Goal: Information Seeking & Learning: Learn about a topic

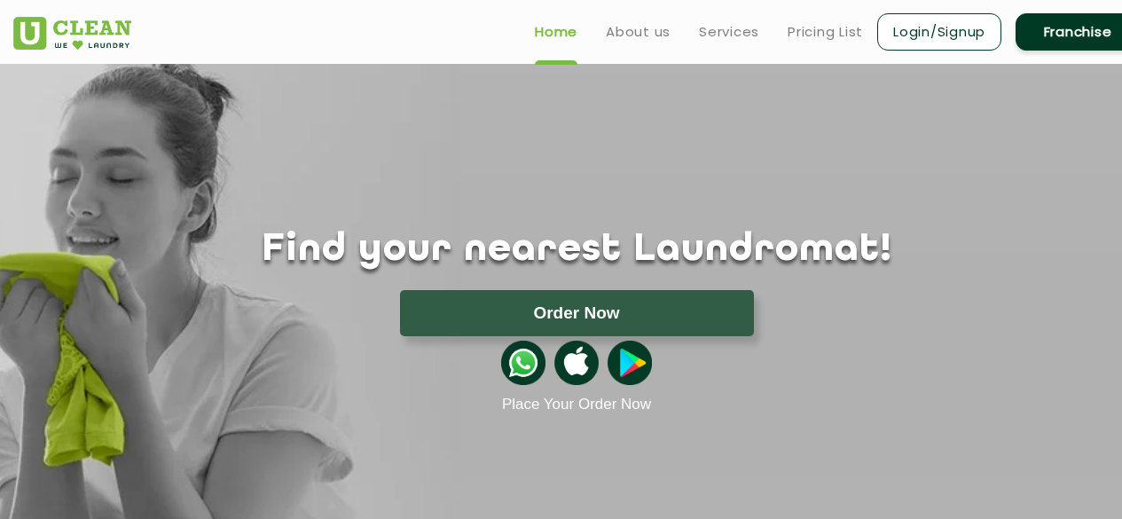
click at [734, 27] on link "Services" at bounding box center [729, 31] width 60 height 21
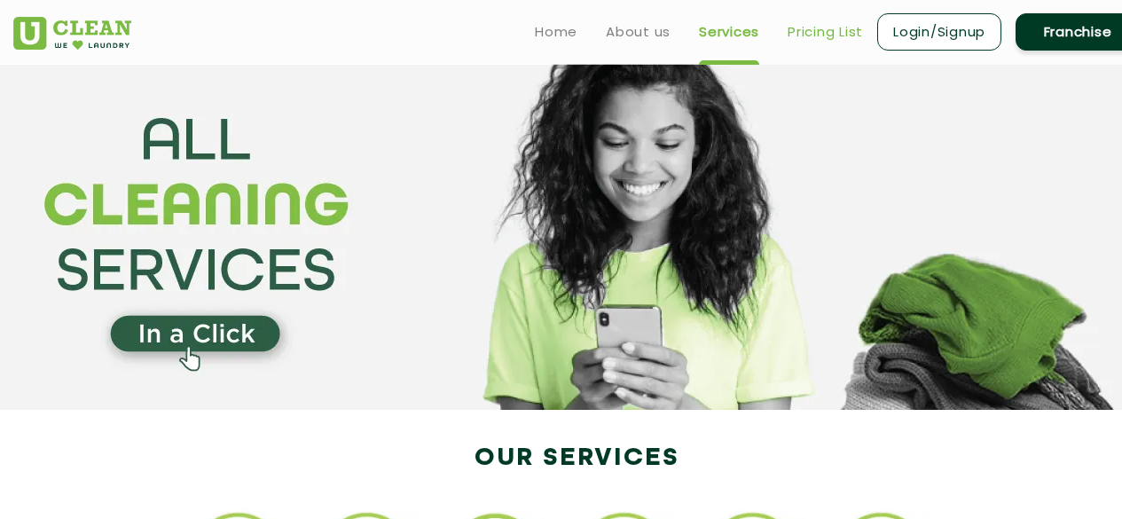
click at [817, 33] on link "Pricing List" at bounding box center [824, 31] width 75 height 21
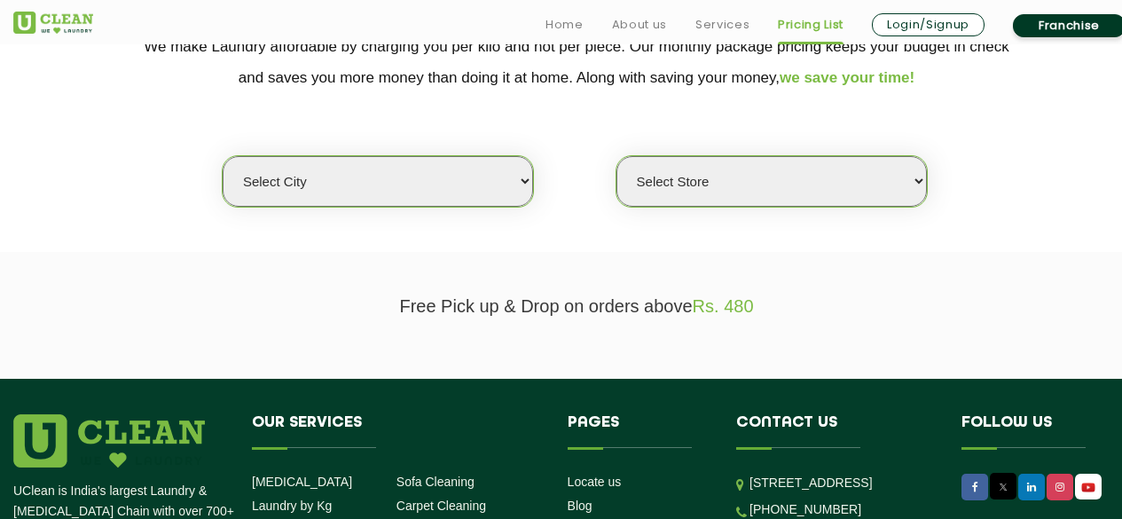
scroll to position [403, 0]
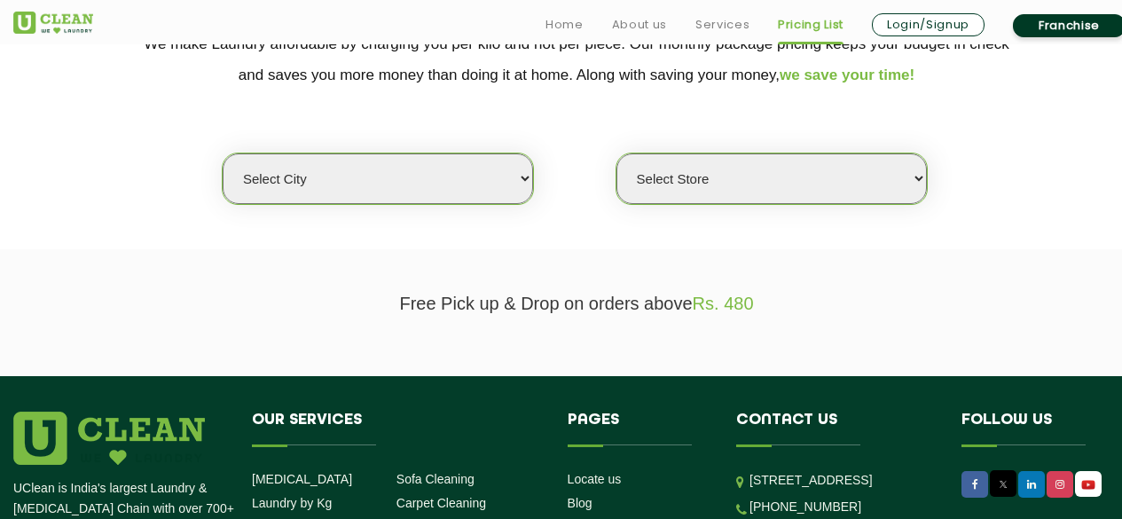
click at [481, 175] on select "Select city [GEOGRAPHIC_DATA] [GEOGRAPHIC_DATA] [GEOGRAPHIC_DATA] [GEOGRAPHIC_D…" at bounding box center [378, 178] width 310 height 51
select select "1"
click at [223, 153] on select "Select city [GEOGRAPHIC_DATA] [GEOGRAPHIC_DATA] [GEOGRAPHIC_DATA] [GEOGRAPHIC_D…" at bounding box center [378, 178] width 310 height 51
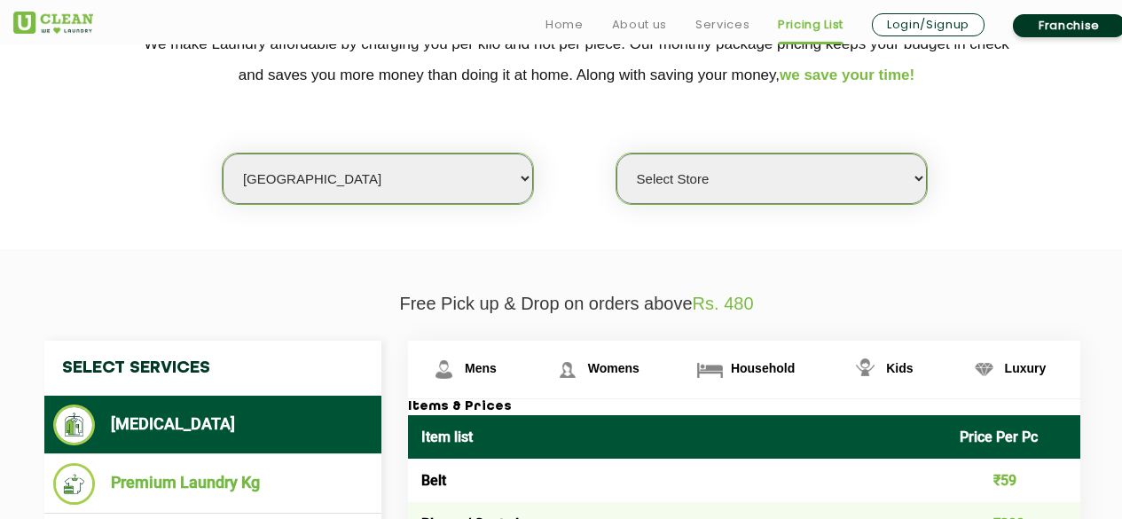
click at [722, 187] on select "Select Store [GEOGRAPHIC_DATA] [GEOGRAPHIC_DATA] 2 [GEOGRAPHIC_DATA] [PERSON_NA…" at bounding box center [771, 178] width 310 height 51
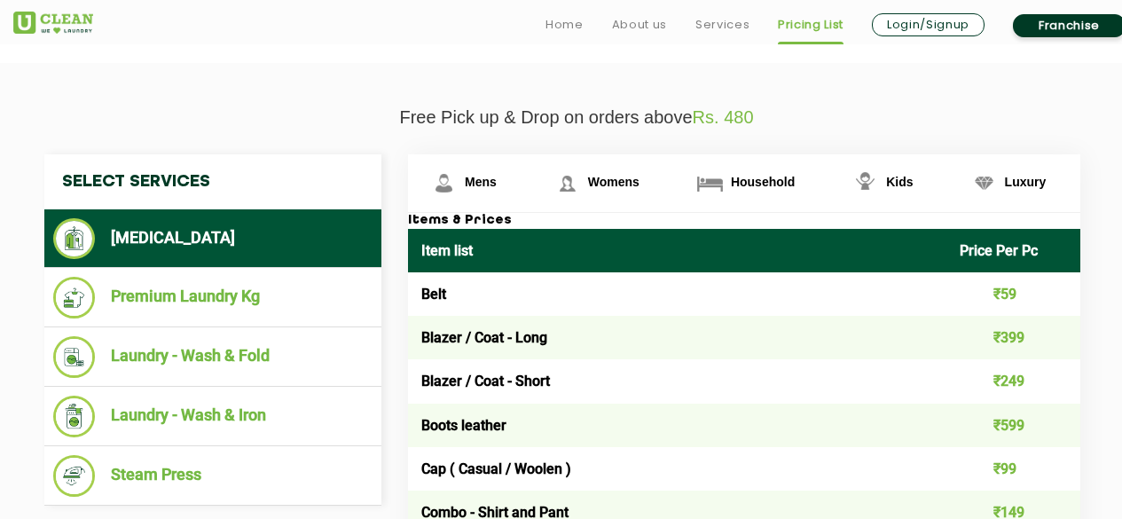
scroll to position [591, 0]
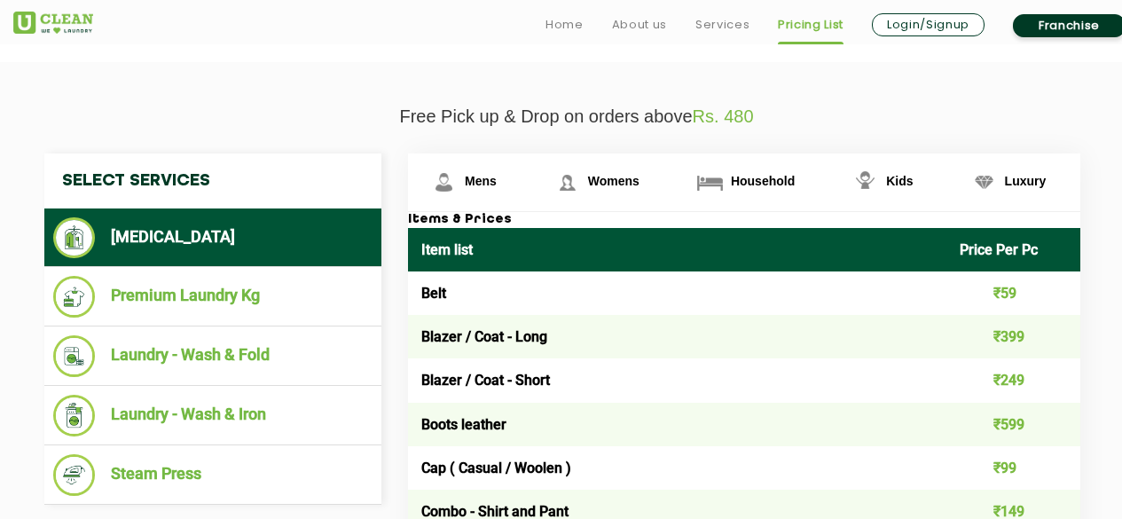
click at [1018, 337] on td "₹399" at bounding box center [1013, 336] width 135 height 43
drag, startPoint x: 1018, startPoint y: 337, endPoint x: 989, endPoint y: 321, distance: 32.6
click at [989, 321] on td "₹399" at bounding box center [1013, 336] width 135 height 43
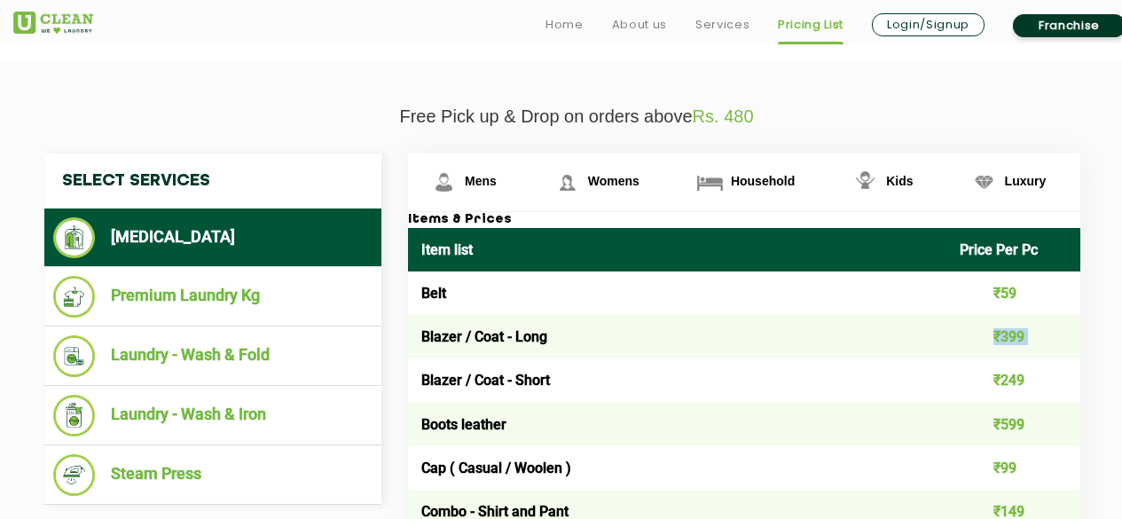
click at [989, 321] on td "₹399" at bounding box center [1013, 336] width 135 height 43
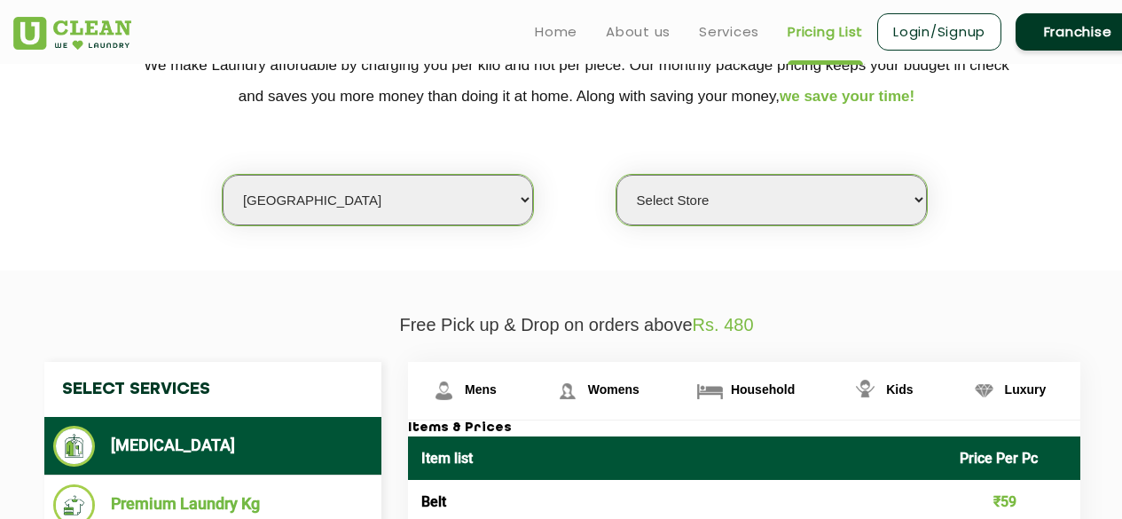
scroll to position [379, 0]
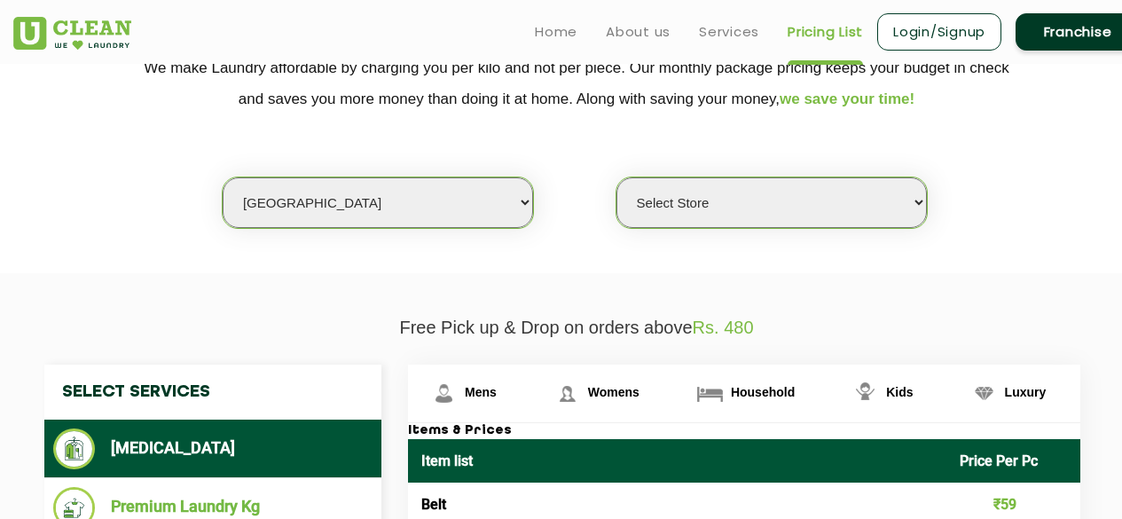
click at [682, 205] on select "Select Store [GEOGRAPHIC_DATA] [GEOGRAPHIC_DATA] 2 [GEOGRAPHIC_DATA] [PERSON_NA…" at bounding box center [771, 202] width 310 height 51
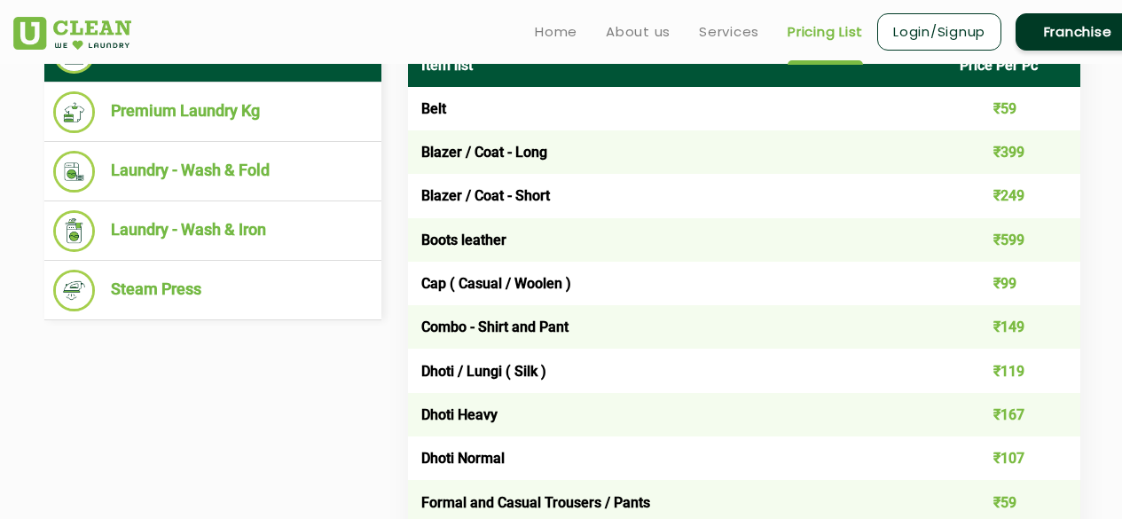
scroll to position [774, 0]
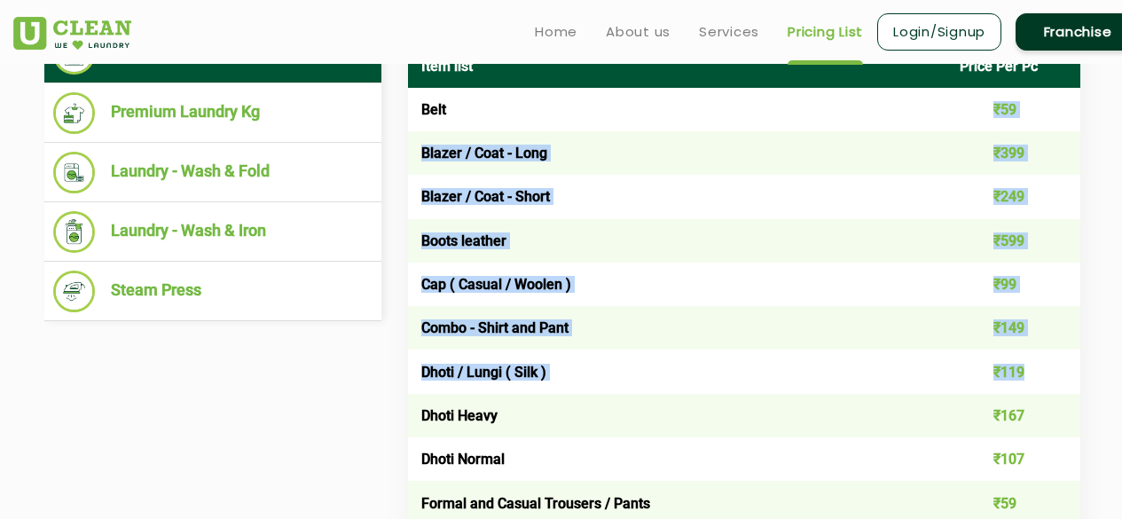
drag, startPoint x: 993, startPoint y: 110, endPoint x: 1075, endPoint y: 378, distance: 280.2
click at [1075, 378] on td "₹119" at bounding box center [1013, 370] width 135 height 43
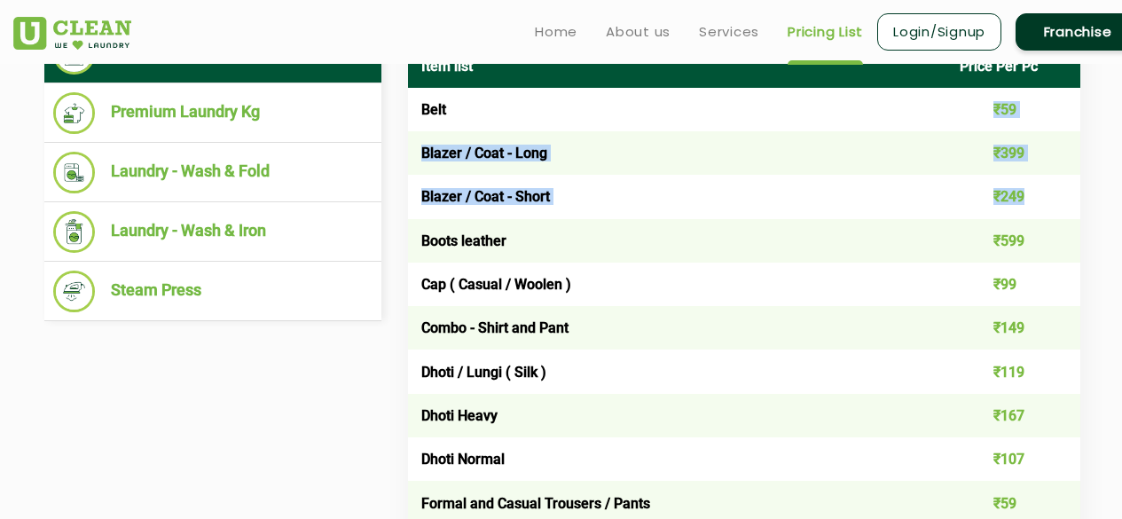
drag, startPoint x: 996, startPoint y: 104, endPoint x: 1036, endPoint y: 199, distance: 104.1
click at [1036, 199] on td "₹249" at bounding box center [1013, 196] width 135 height 43
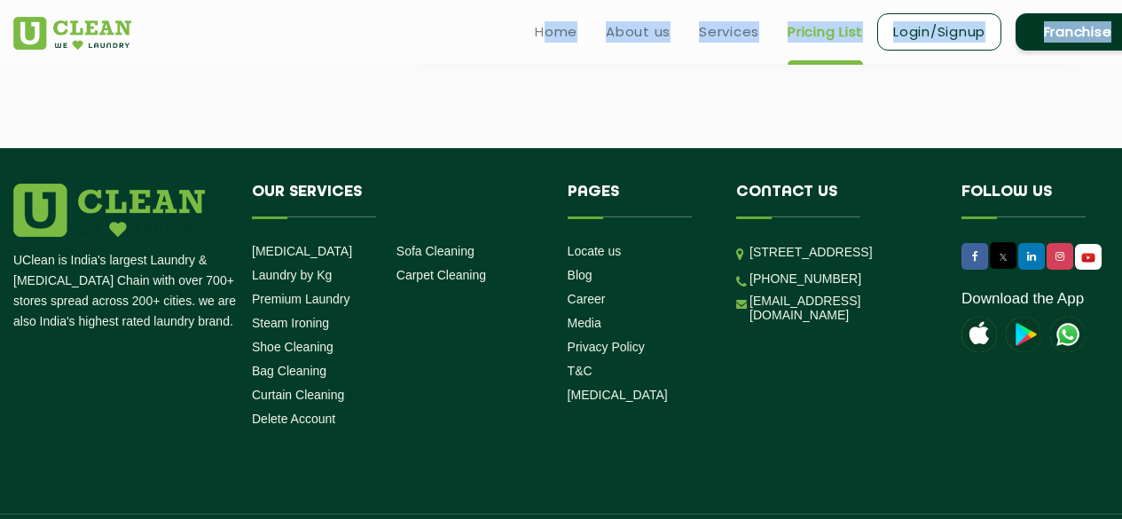
scroll to position [3830, 0]
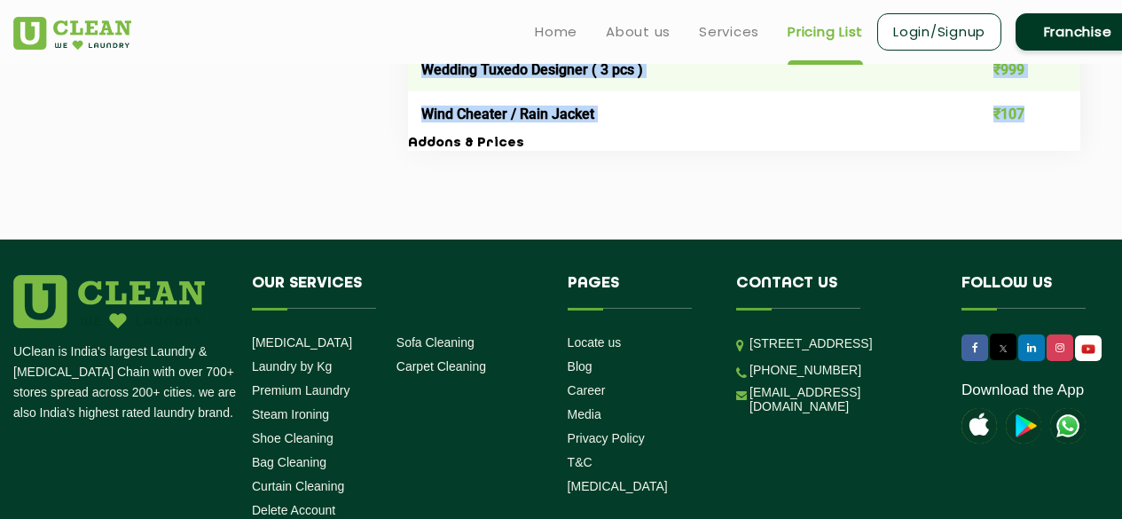
drag, startPoint x: 417, startPoint y: 131, endPoint x: 1034, endPoint y: 110, distance: 617.5
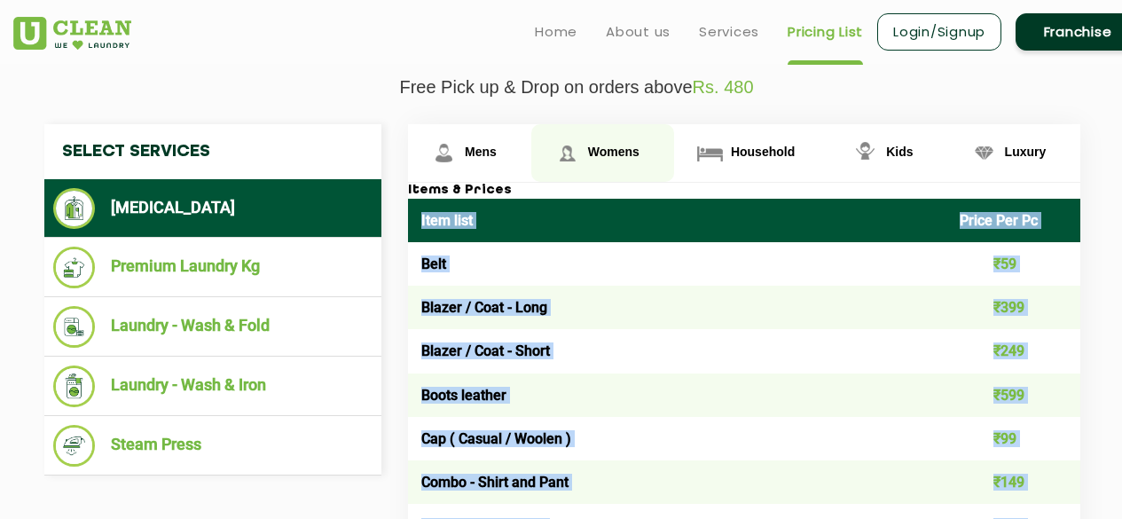
scroll to position [619, 0]
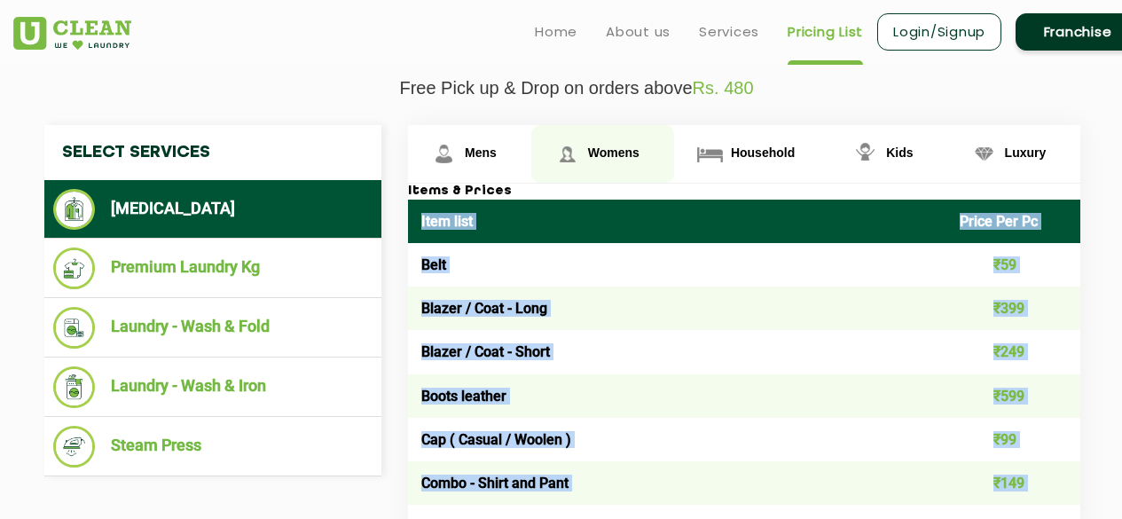
click at [497, 154] on span "Womens" at bounding box center [481, 152] width 32 height 14
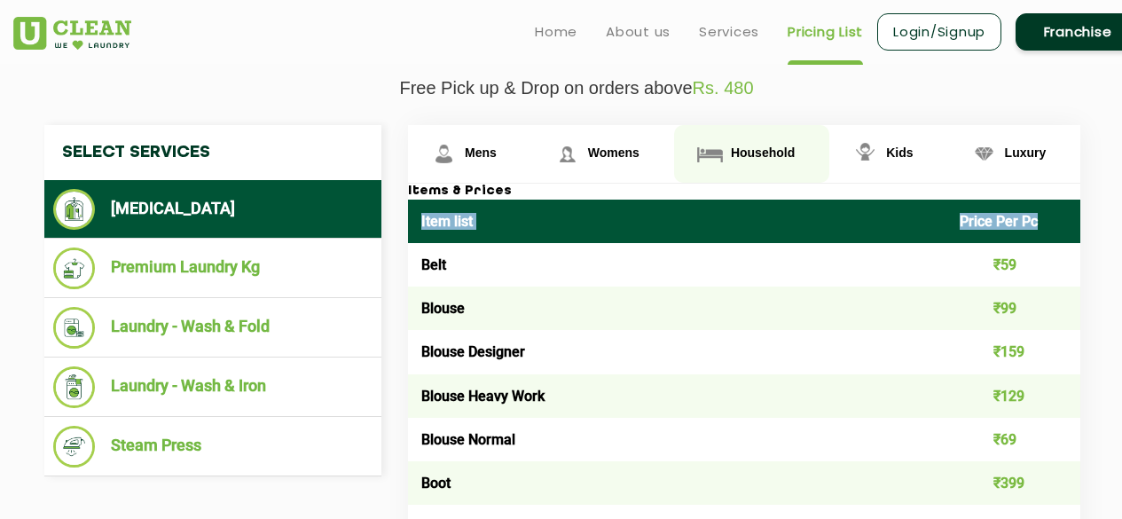
click at [497, 149] on span "Household" at bounding box center [481, 152] width 32 height 14
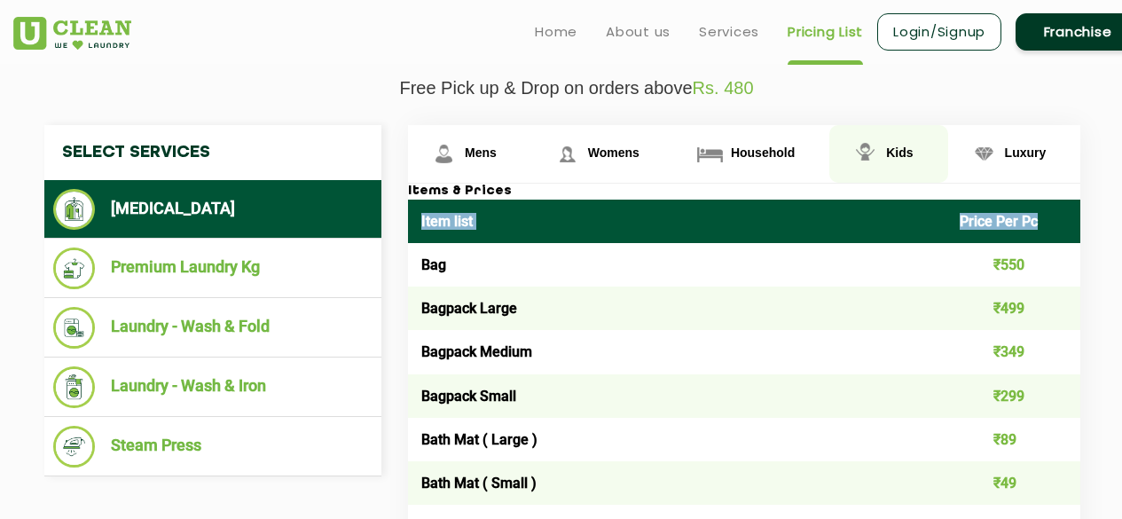
click at [459, 142] on img at bounding box center [443, 153] width 31 height 31
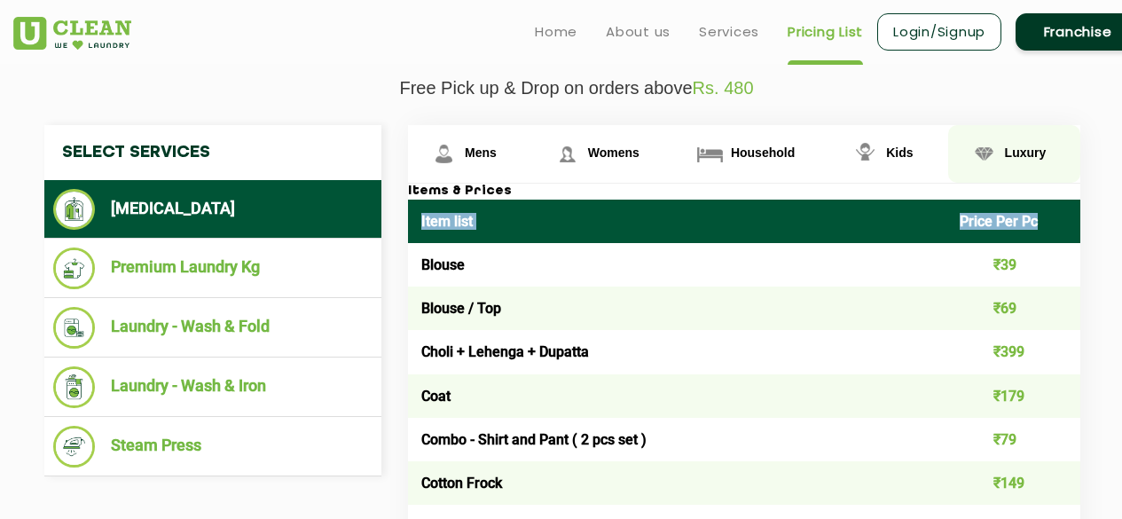
click at [497, 146] on span "Luxury" at bounding box center [481, 152] width 32 height 14
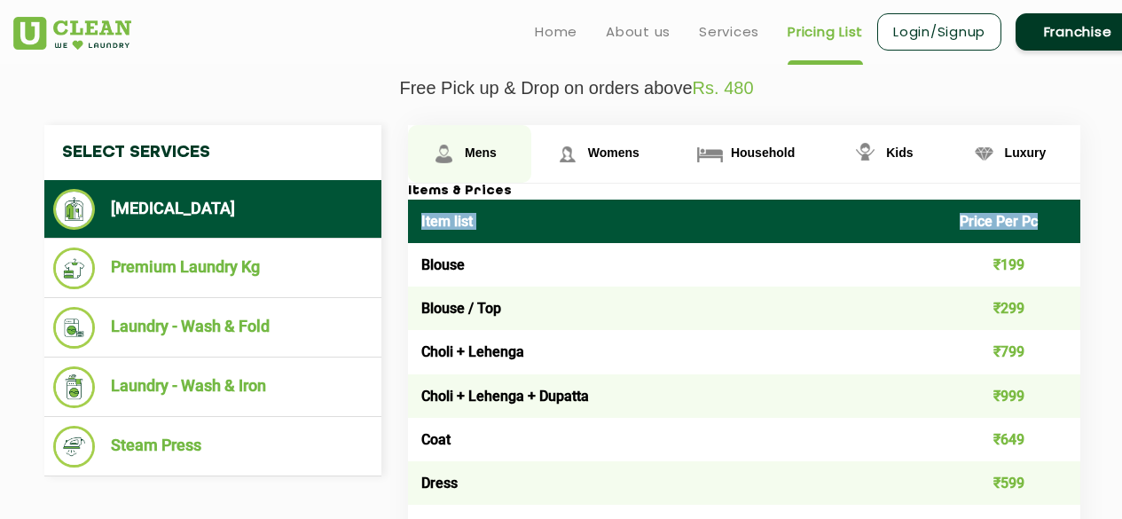
click at [479, 160] on link "Mens" at bounding box center [469, 154] width 123 height 58
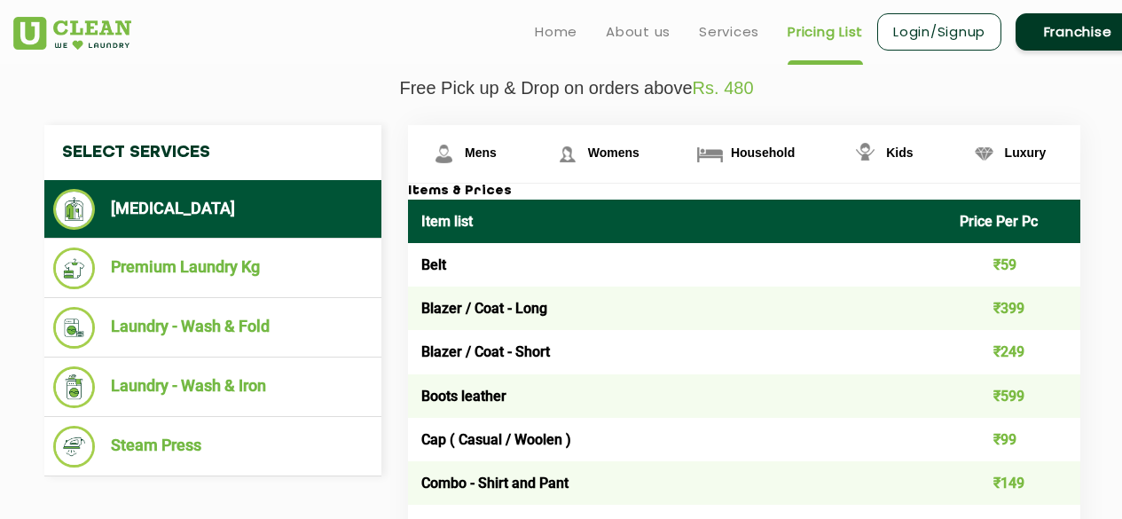
click at [463, 159] on link "Mens" at bounding box center [469, 154] width 123 height 58
click at [459, 142] on img at bounding box center [443, 153] width 31 height 31
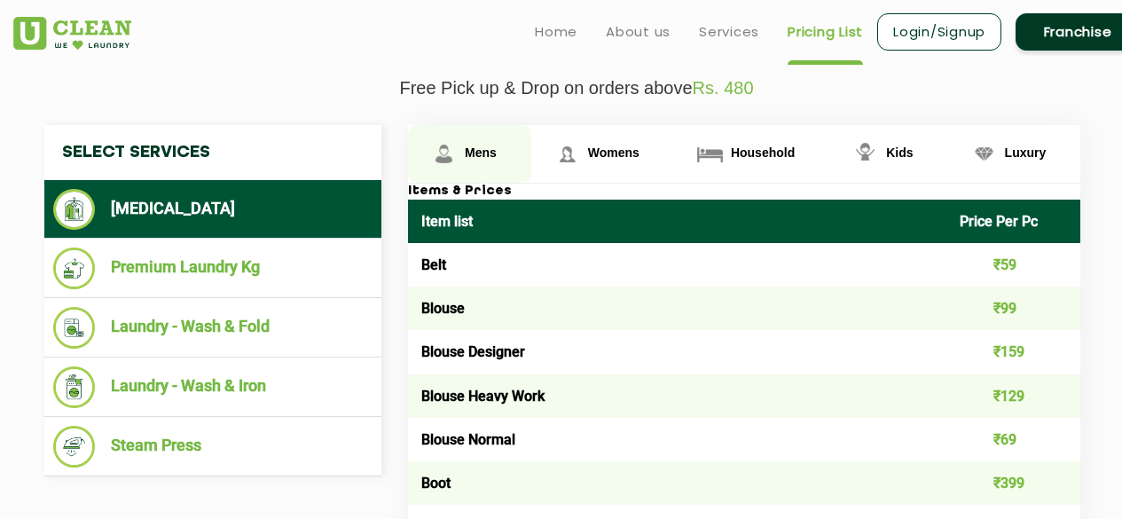
click at [479, 153] on span "Mens" at bounding box center [481, 152] width 32 height 14
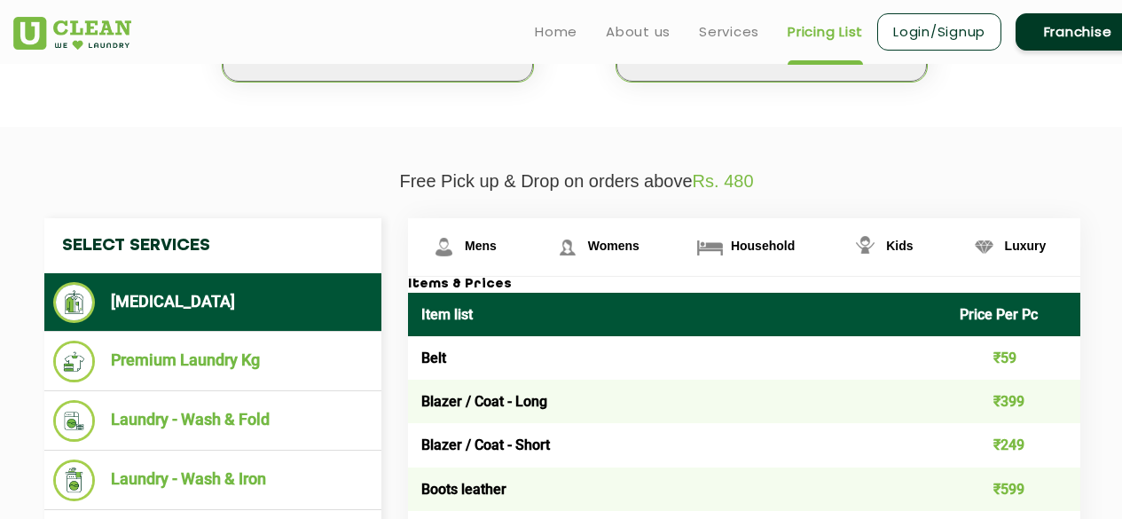
scroll to position [521, 0]
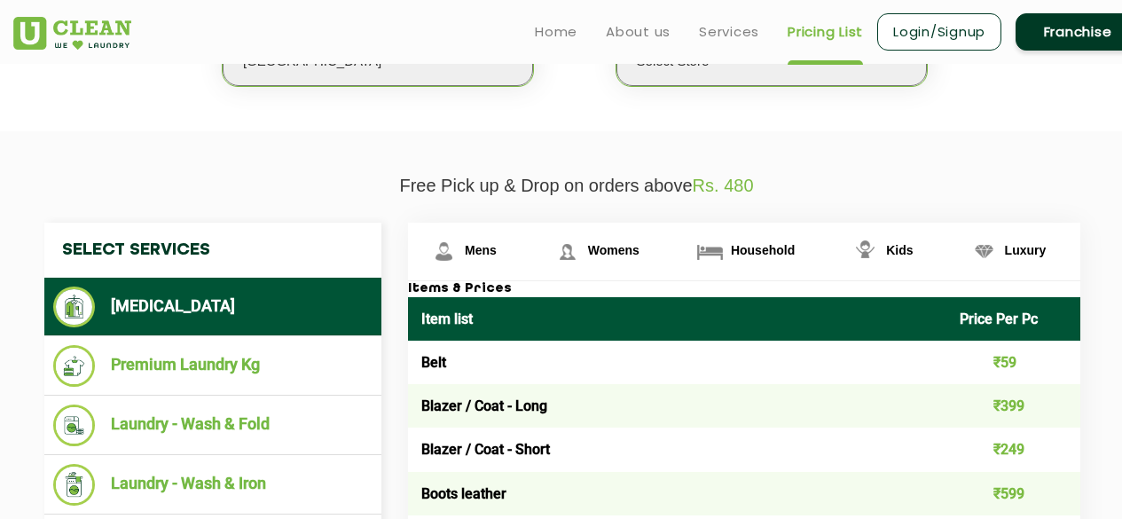
click at [724, 181] on span "Rs. 480" at bounding box center [722, 186] width 61 height 20
drag, startPoint x: 724, startPoint y: 181, endPoint x: 765, endPoint y: 190, distance: 41.7
click at [765, 190] on p "Free Pick up & Drop on orders above Rs. 480" at bounding box center [576, 186] width 1126 height 20
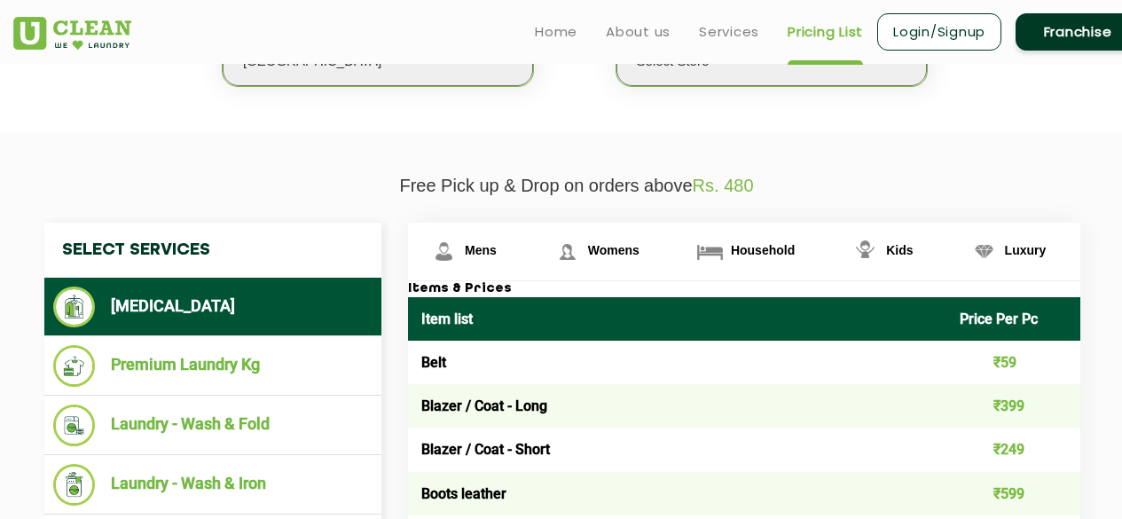
drag, startPoint x: 765, startPoint y: 190, endPoint x: 679, endPoint y: 197, distance: 86.3
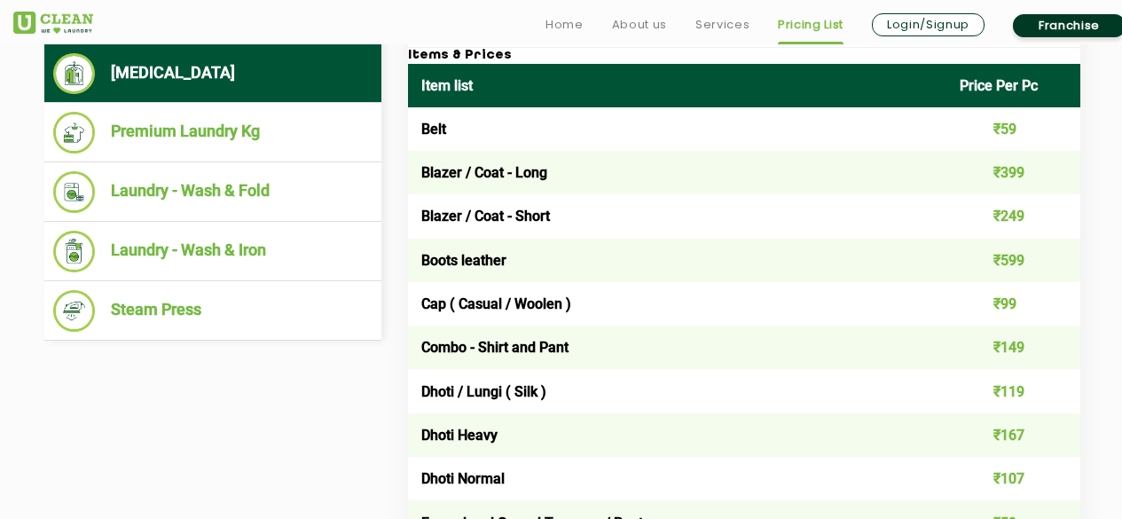
scroll to position [775, 0]
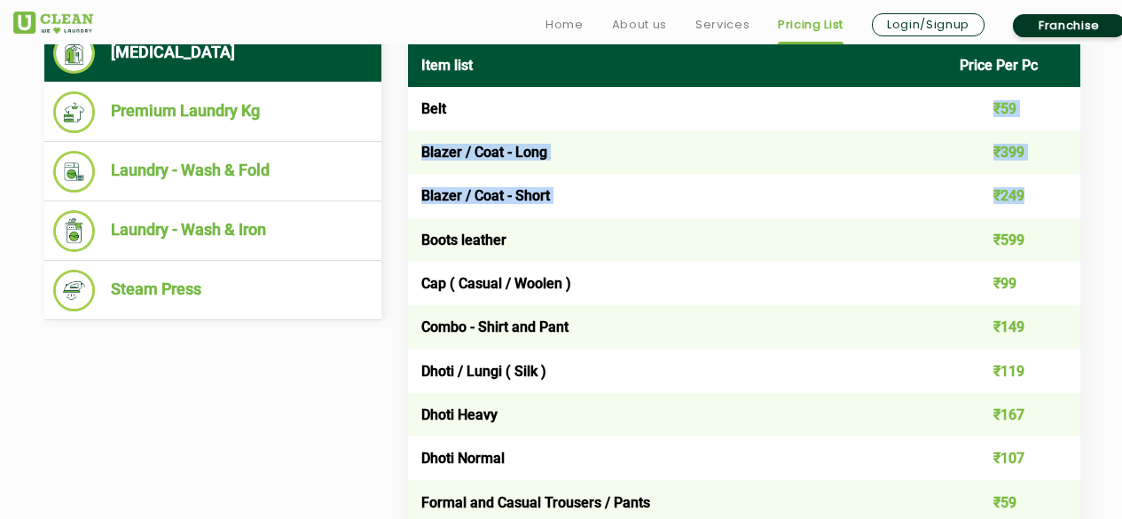
drag, startPoint x: 965, startPoint y: 115, endPoint x: 1052, endPoint y: 222, distance: 137.4
click at [1052, 222] on td "₹599" at bounding box center [1013, 239] width 135 height 43
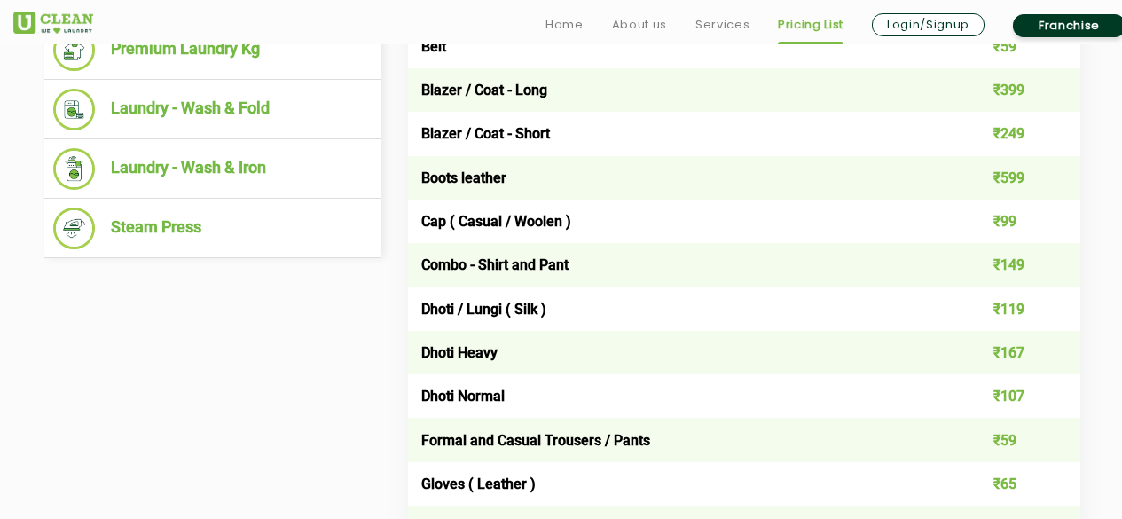
scroll to position [838, 0]
click at [1015, 170] on td "₹599" at bounding box center [1013, 176] width 135 height 43
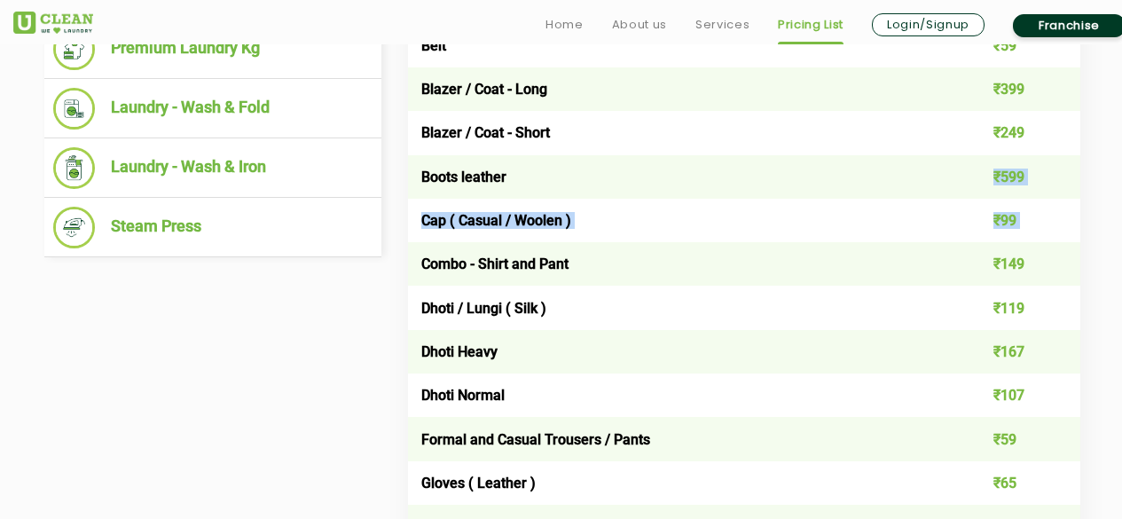
drag, startPoint x: 1015, startPoint y: 170, endPoint x: 1046, endPoint y: 250, distance: 85.6
click at [1046, 250] on td "₹149" at bounding box center [1013, 263] width 135 height 43
click at [1025, 177] on td "₹599" at bounding box center [1013, 176] width 135 height 43
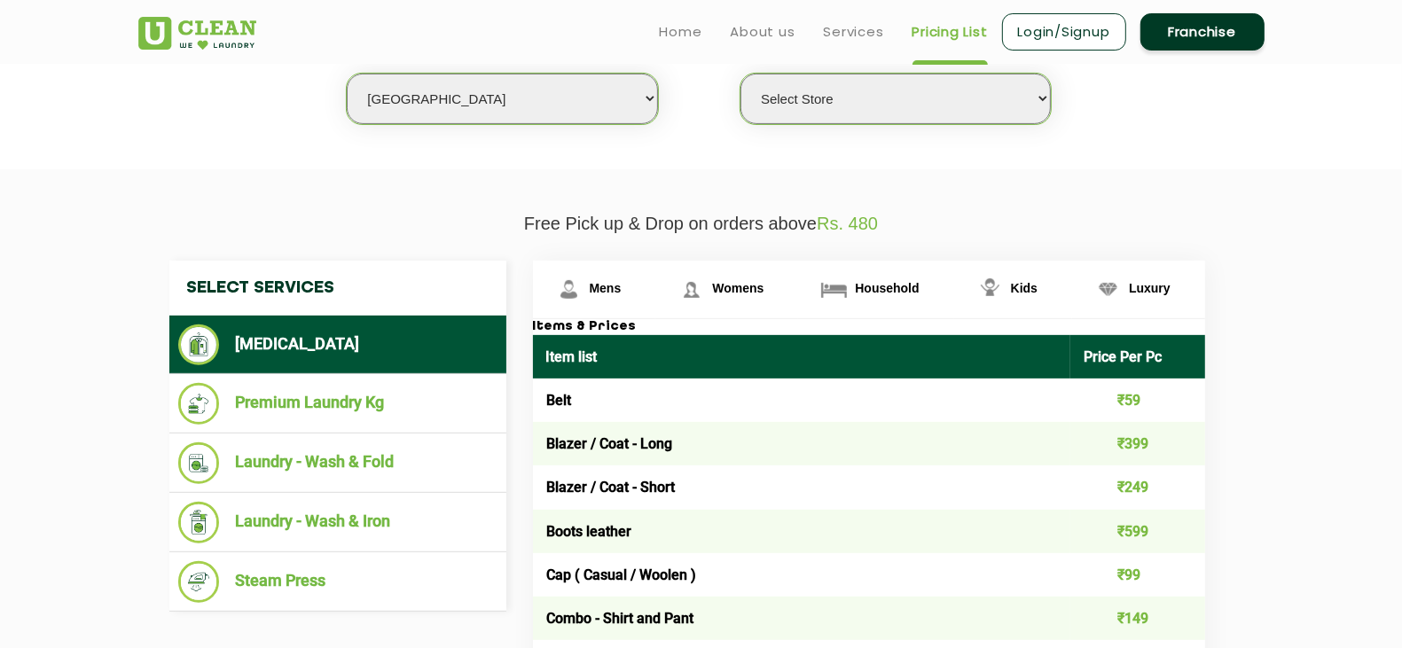
scroll to position [481, 0]
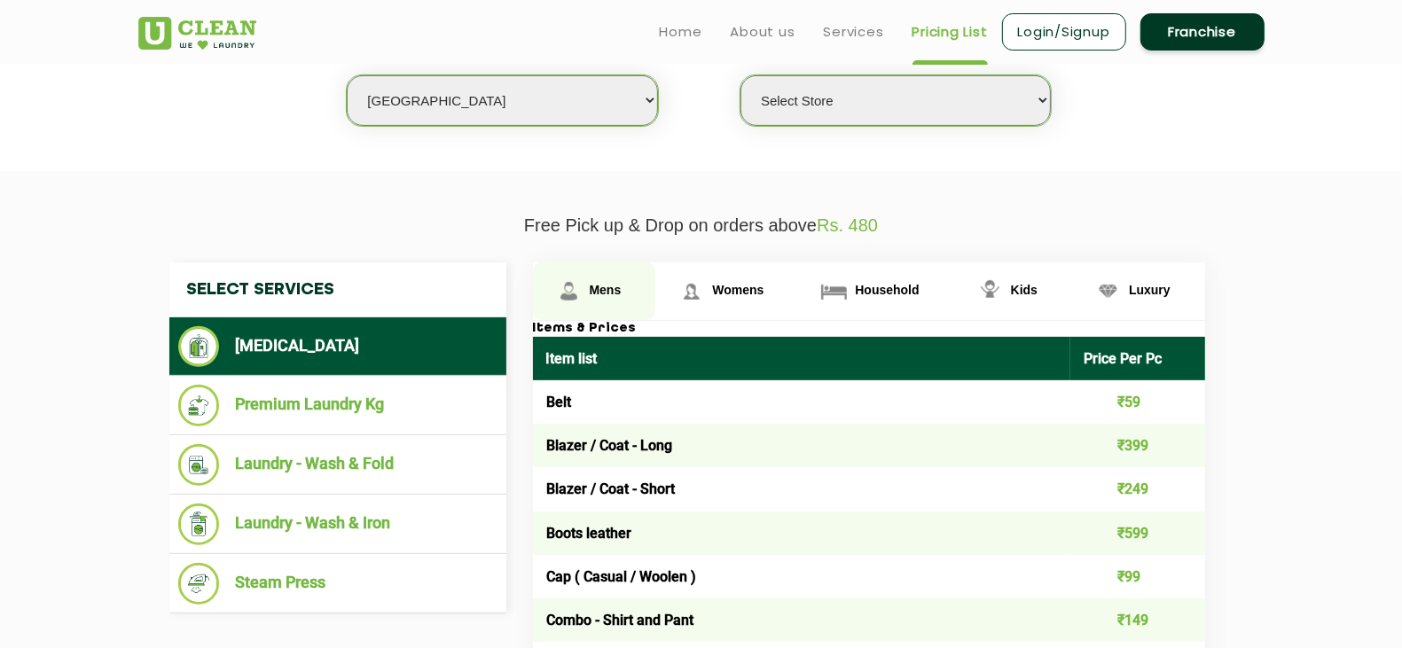
click at [587, 276] on link "Mens" at bounding box center [594, 291] width 123 height 58
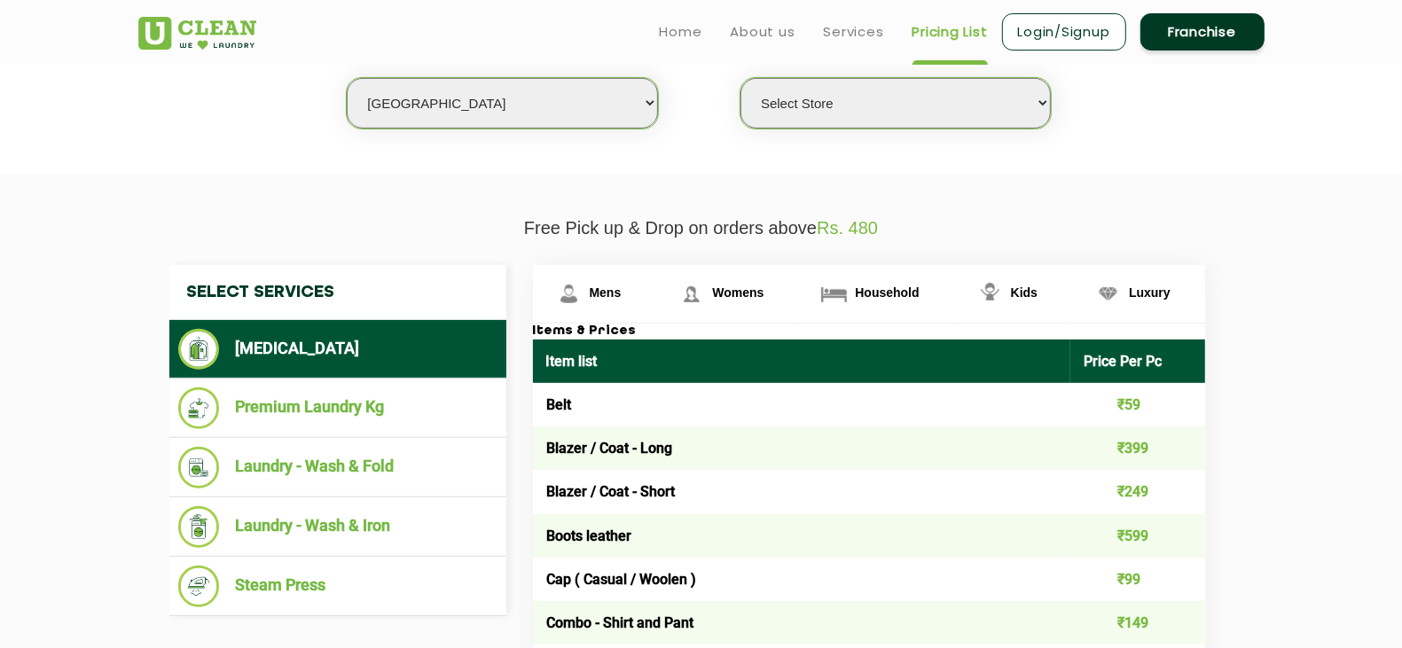
scroll to position [477, 0]
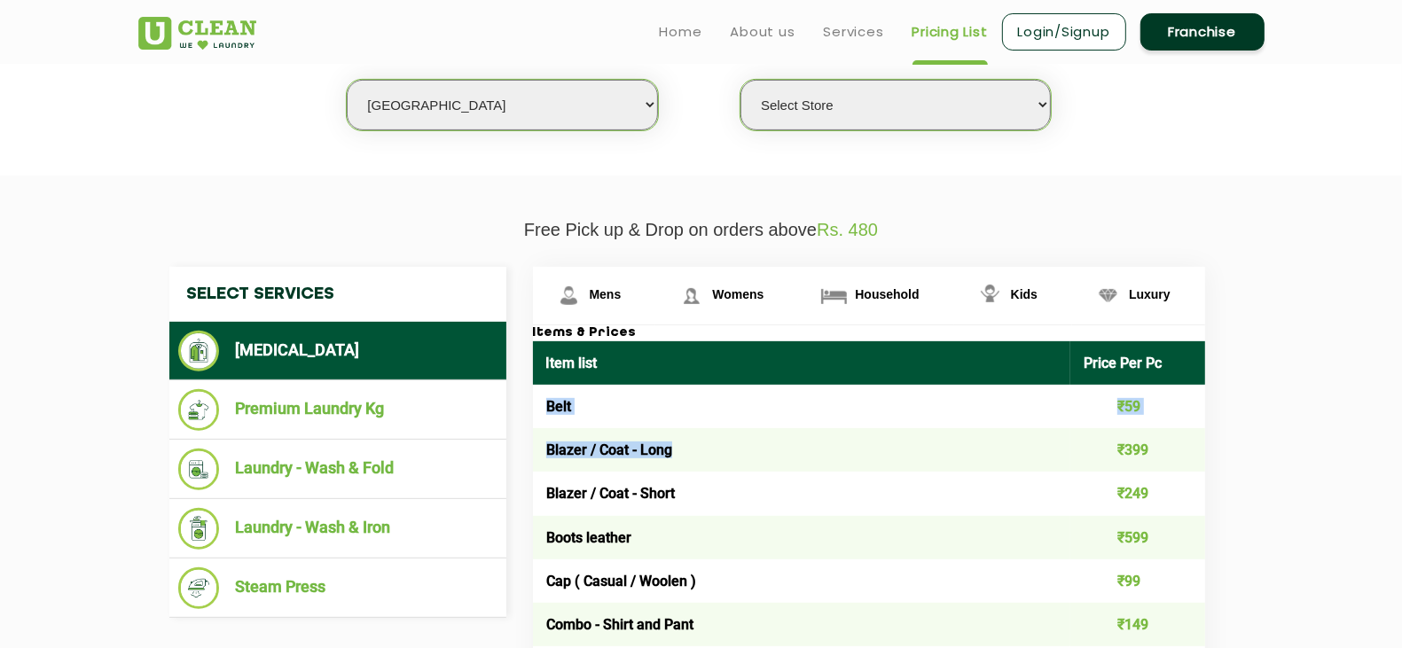
drag, startPoint x: 544, startPoint y: 401, endPoint x: 805, endPoint y: 454, distance: 266.9
click at [805, 454] on td "Blazer / Coat - Long" at bounding box center [802, 449] width 538 height 43
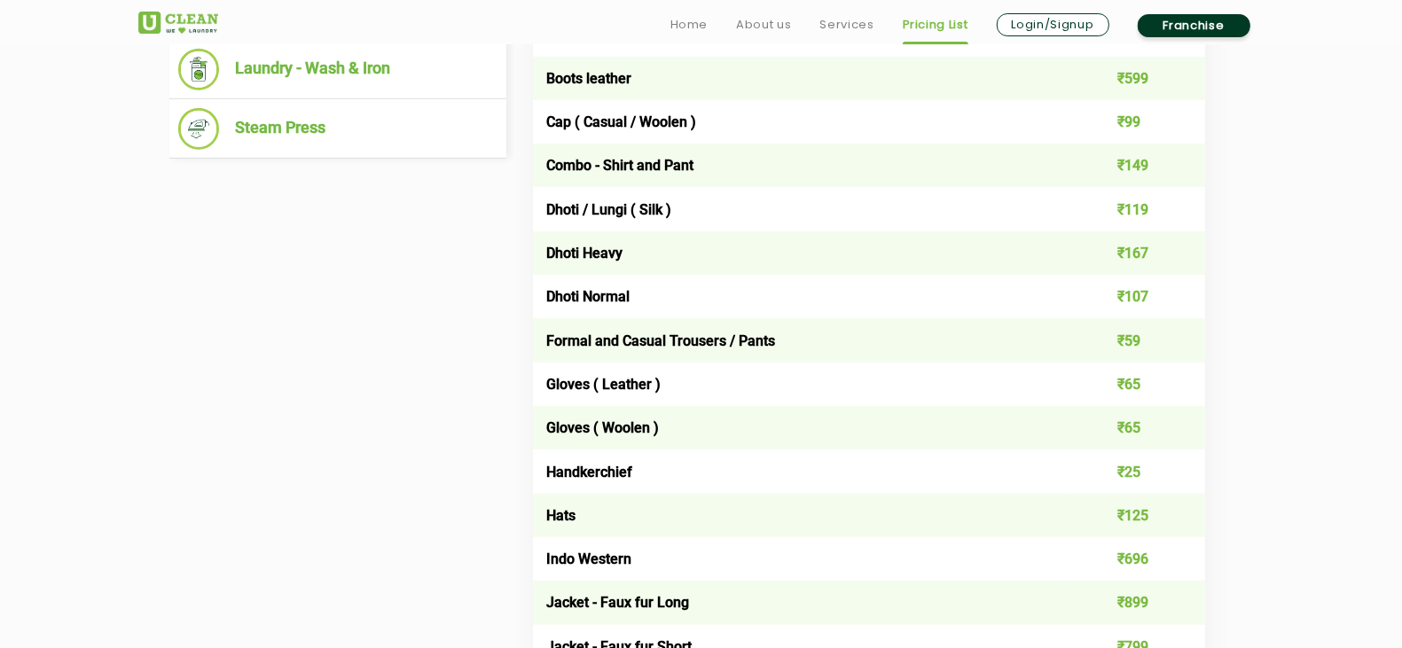
scroll to position [945, 0]
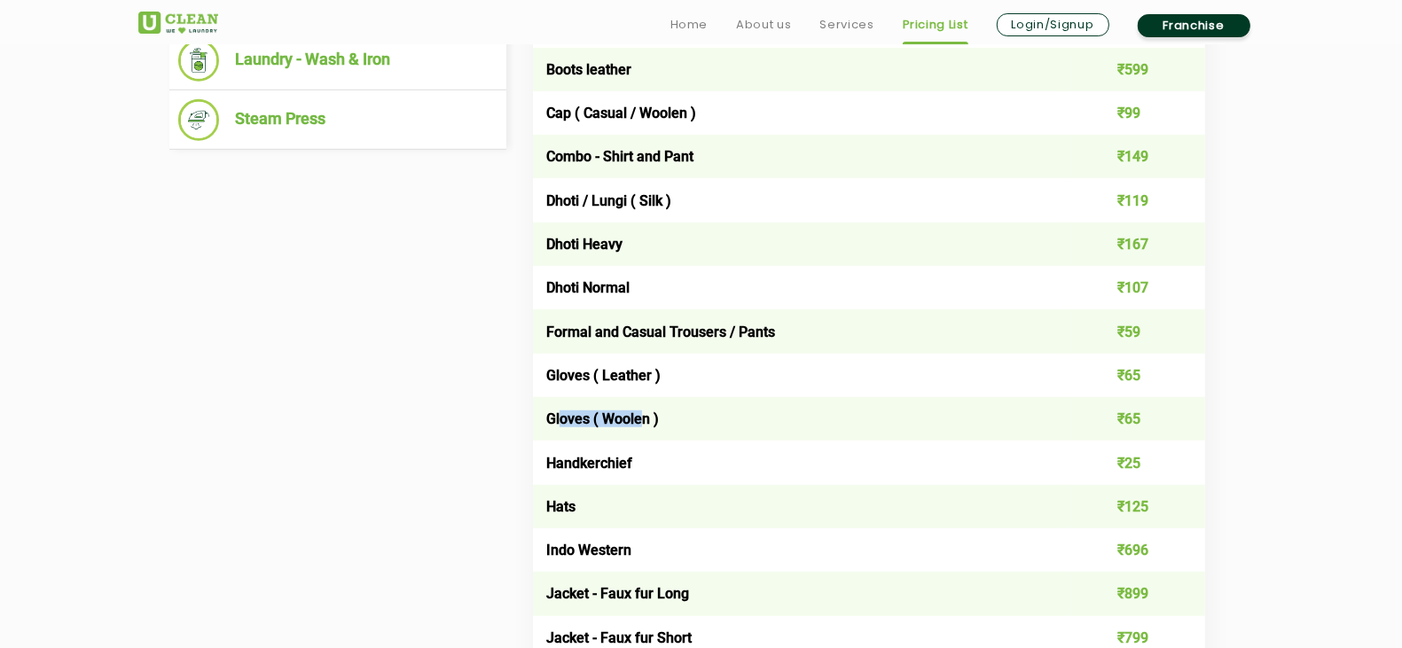
drag, startPoint x: 559, startPoint y: 406, endPoint x: 652, endPoint y: 428, distance: 94.8
click at [652, 428] on td "Gloves ( Woolen )" at bounding box center [802, 418] width 538 height 43
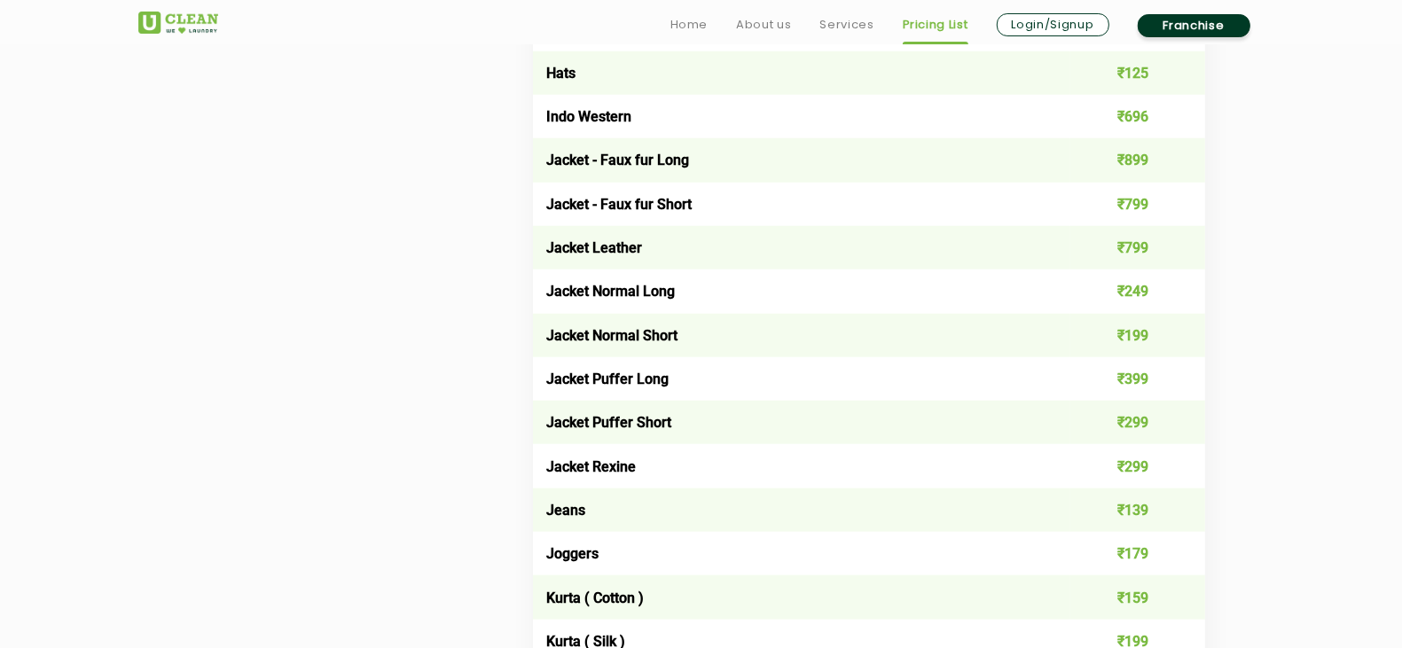
scroll to position [1380, 0]
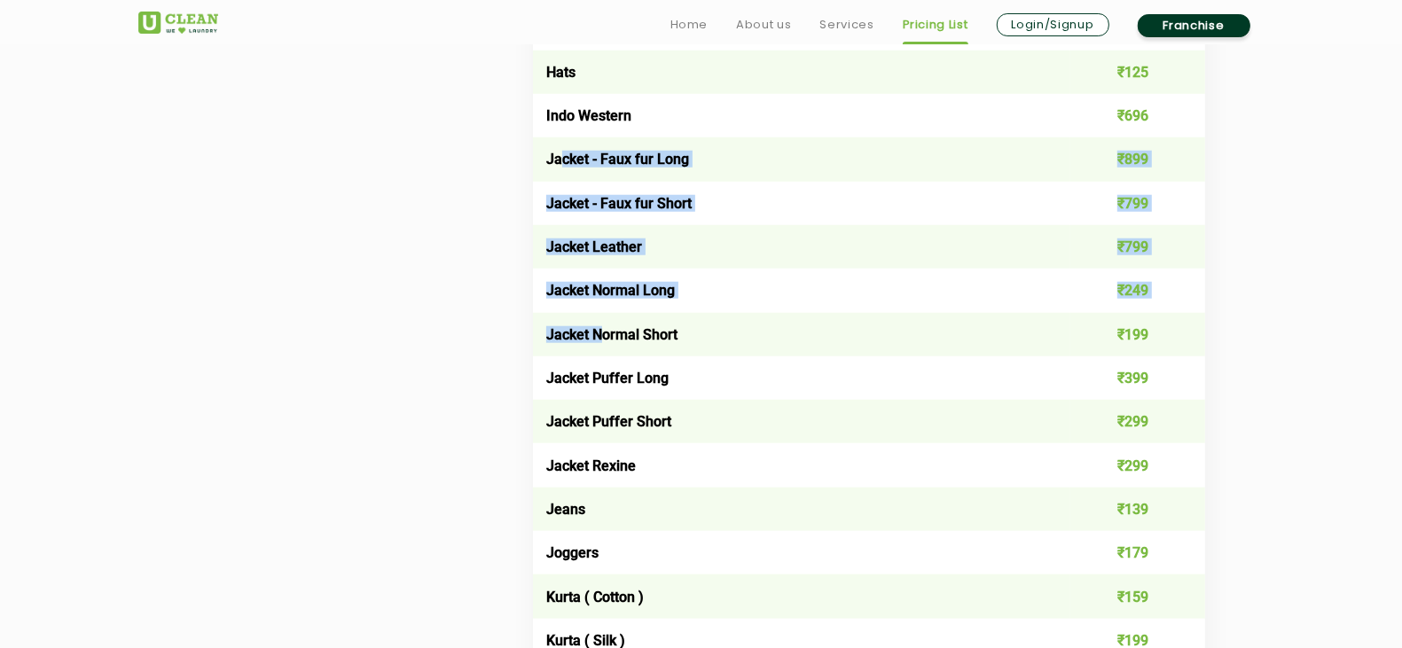
drag, startPoint x: 600, startPoint y: 307, endPoint x: 563, endPoint y: 134, distance: 176.9
click at [563, 137] on td "Jacket - Faux fur Long" at bounding box center [802, 158] width 538 height 43
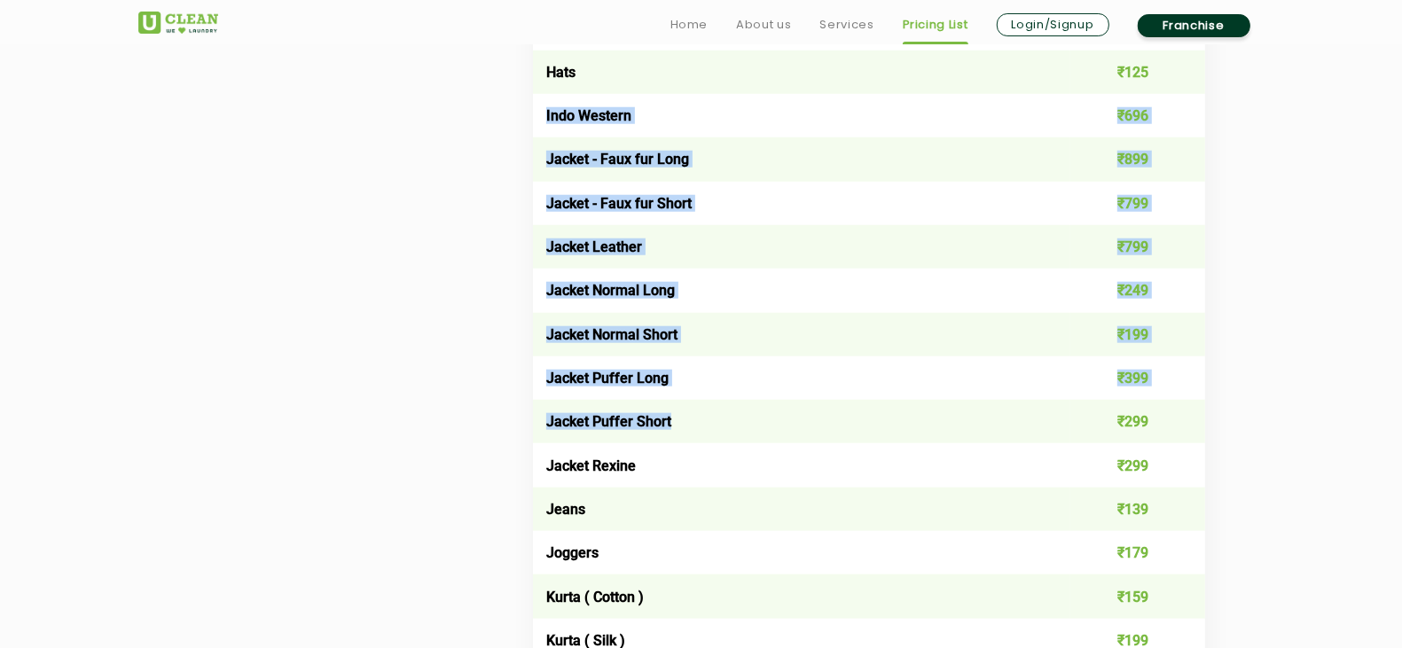
drag, startPoint x: 541, startPoint y: 112, endPoint x: 715, endPoint y: 418, distance: 352.6
click at [715, 418] on td "Jacket Puffer Short" at bounding box center [802, 421] width 538 height 43
drag, startPoint x: 715, startPoint y: 418, endPoint x: 557, endPoint y: 155, distance: 307.0
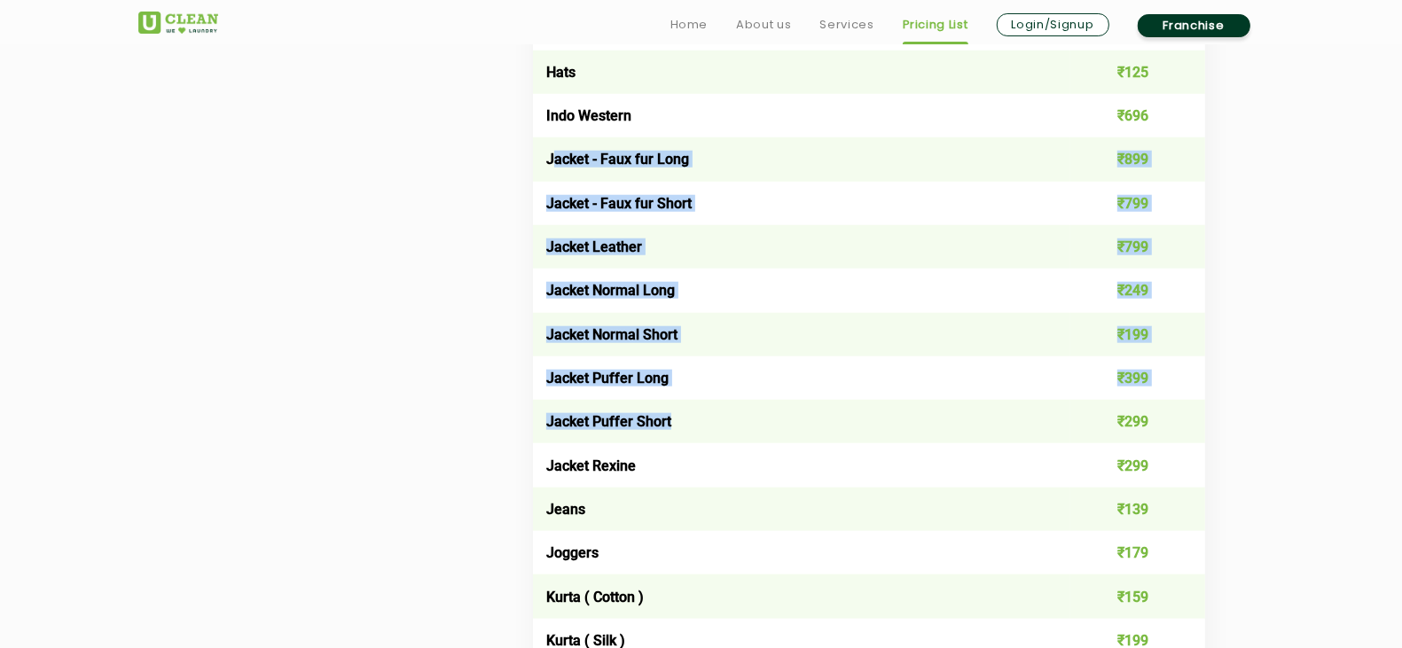
click at [557, 155] on td "Jacket - Faux fur Long" at bounding box center [802, 158] width 538 height 43
drag, startPoint x: 543, startPoint y: 146, endPoint x: 681, endPoint y: 450, distance: 333.3
click at [537, 269] on td "Jacket Normal Long" at bounding box center [802, 290] width 538 height 43
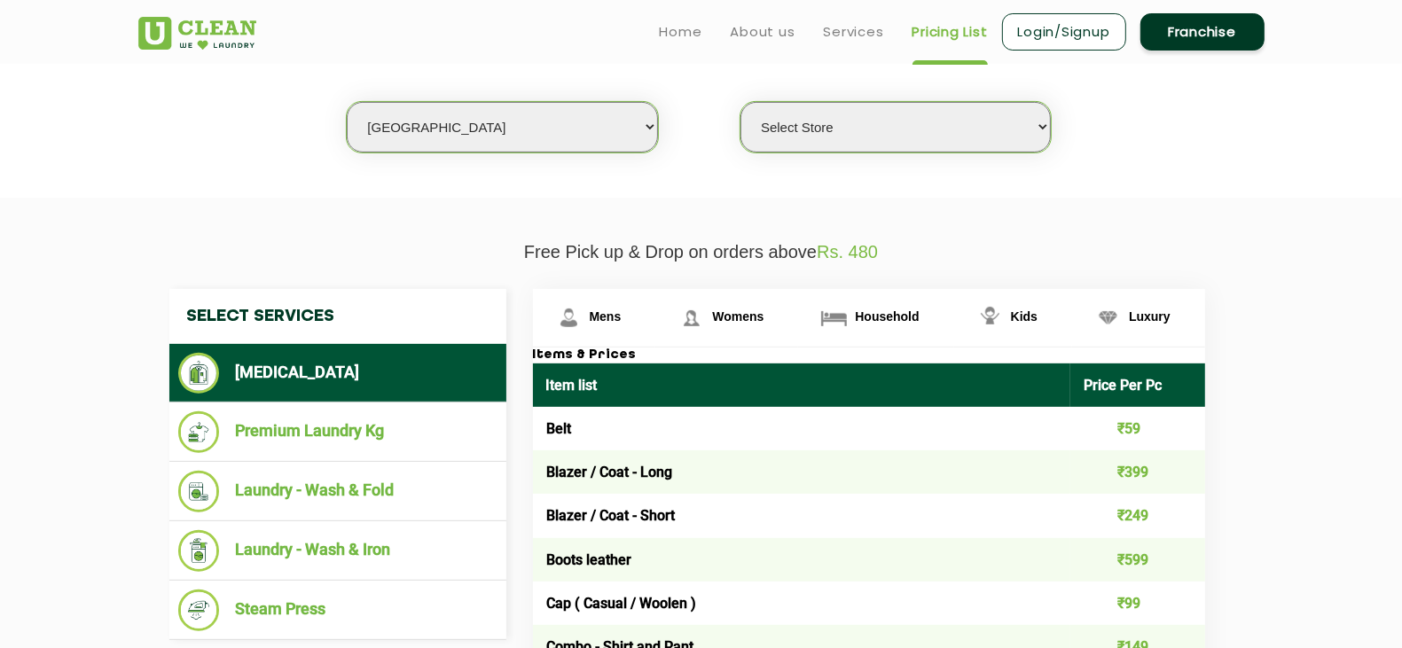
scroll to position [454, 0]
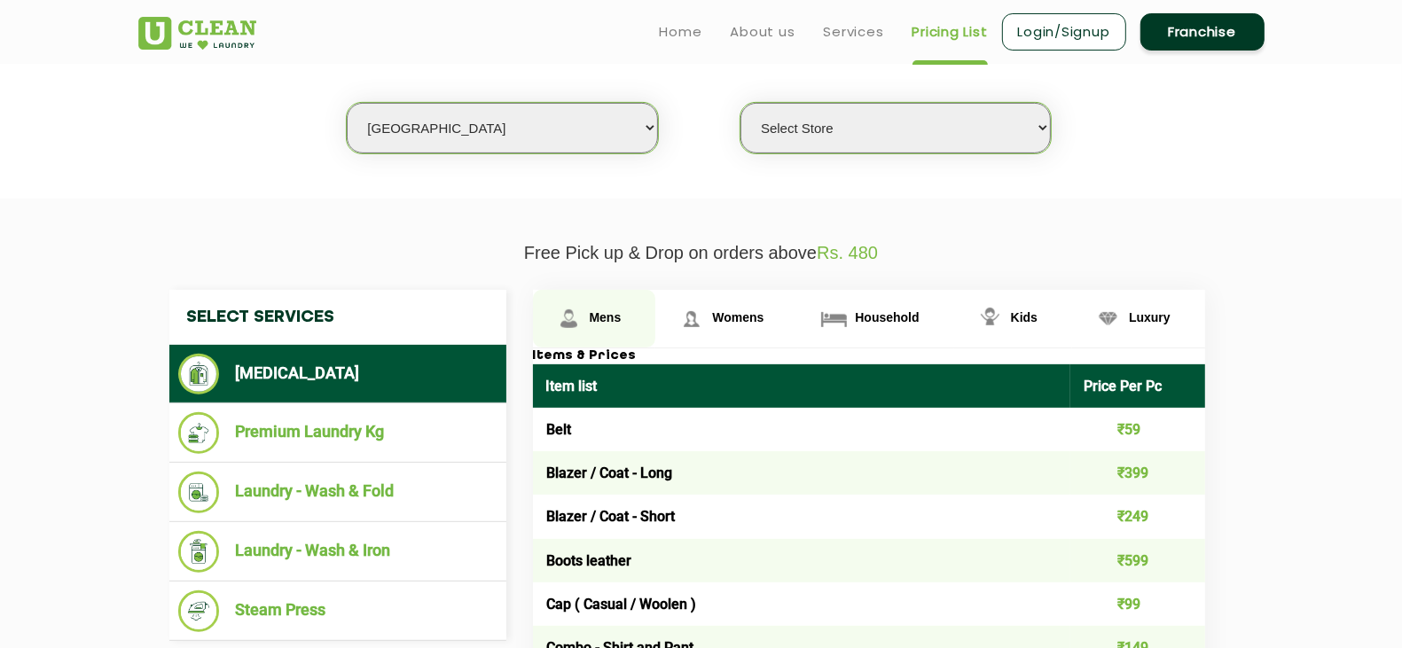
click at [622, 328] on link "Mens" at bounding box center [594, 319] width 123 height 58
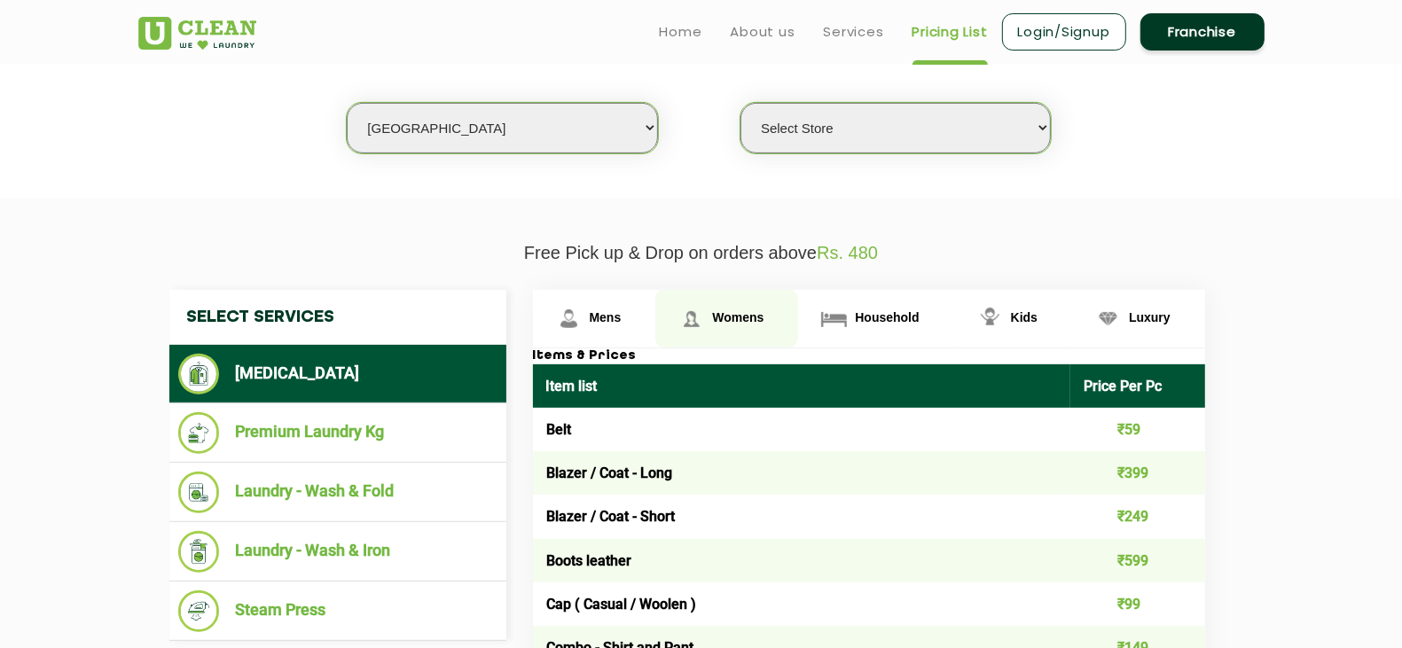
click at [656, 324] on link "Womens" at bounding box center [594, 319] width 123 height 58
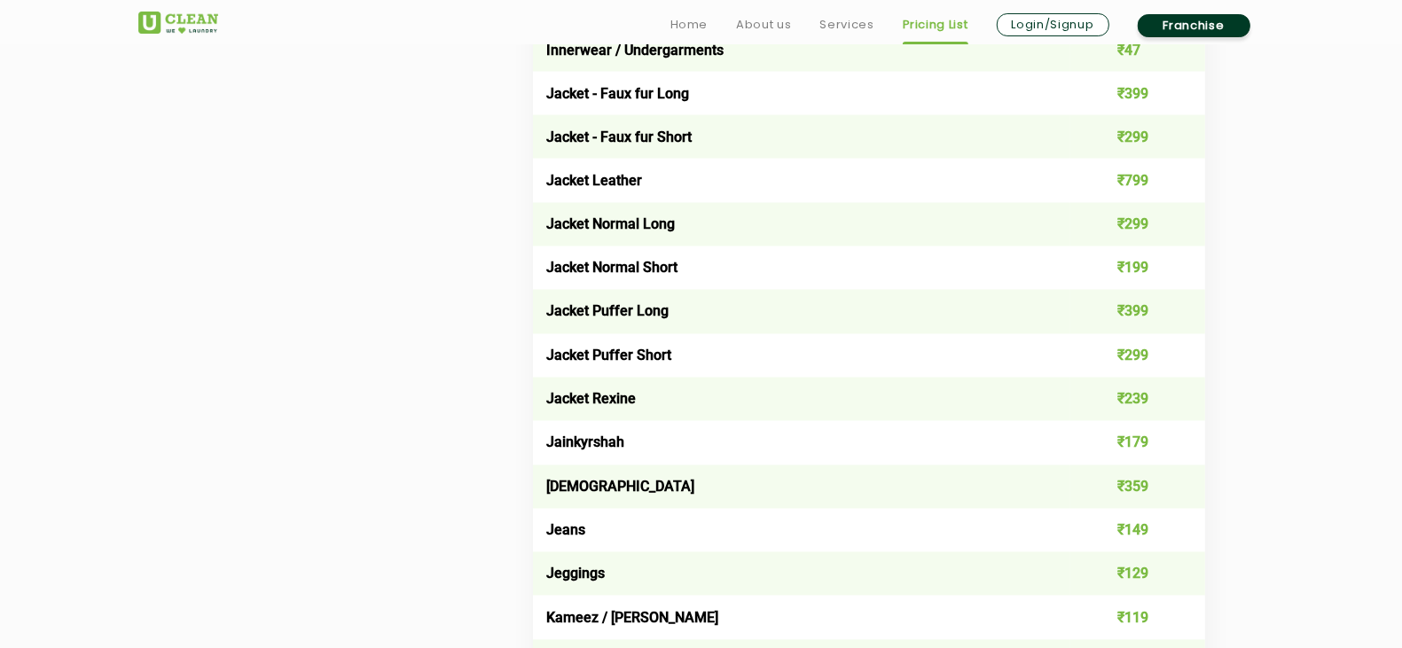
scroll to position [2865, 0]
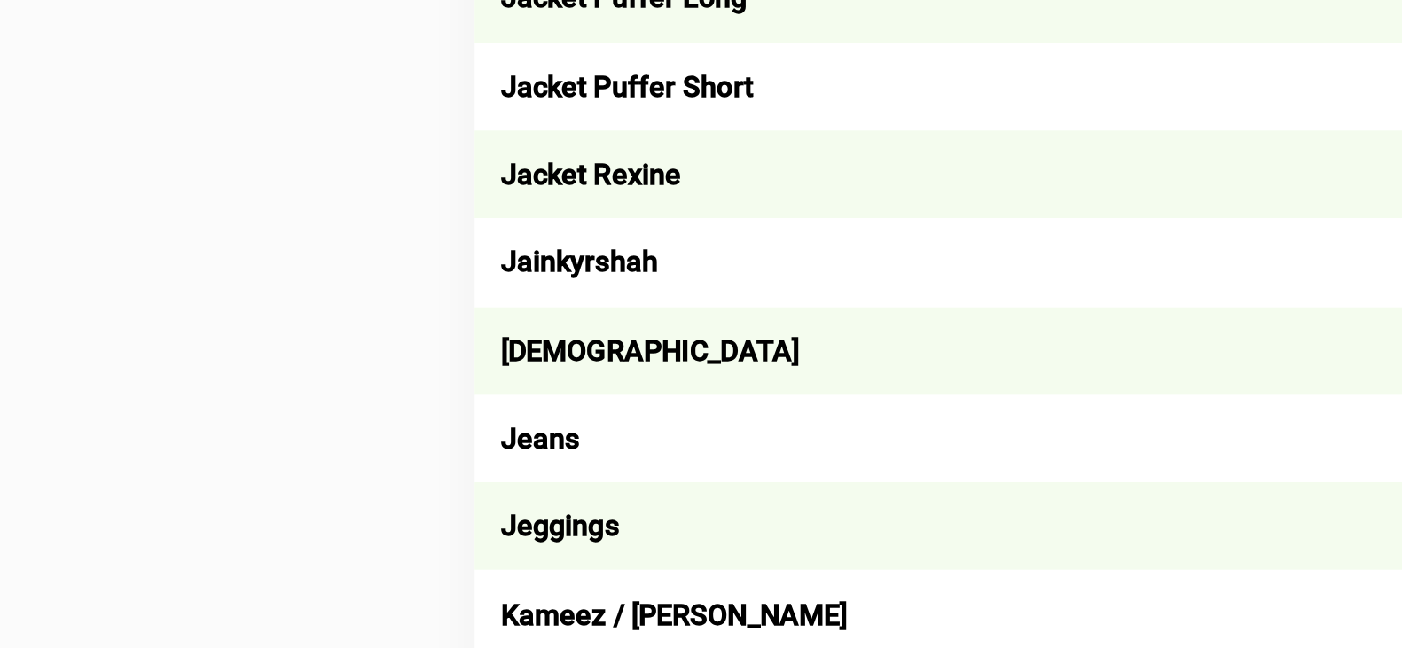
click at [578, 239] on td "[DEMOGRAPHIC_DATA]" at bounding box center [802, 248] width 538 height 43
click at [583, 187] on td "Jainkyrshah" at bounding box center [802, 204] width 538 height 43
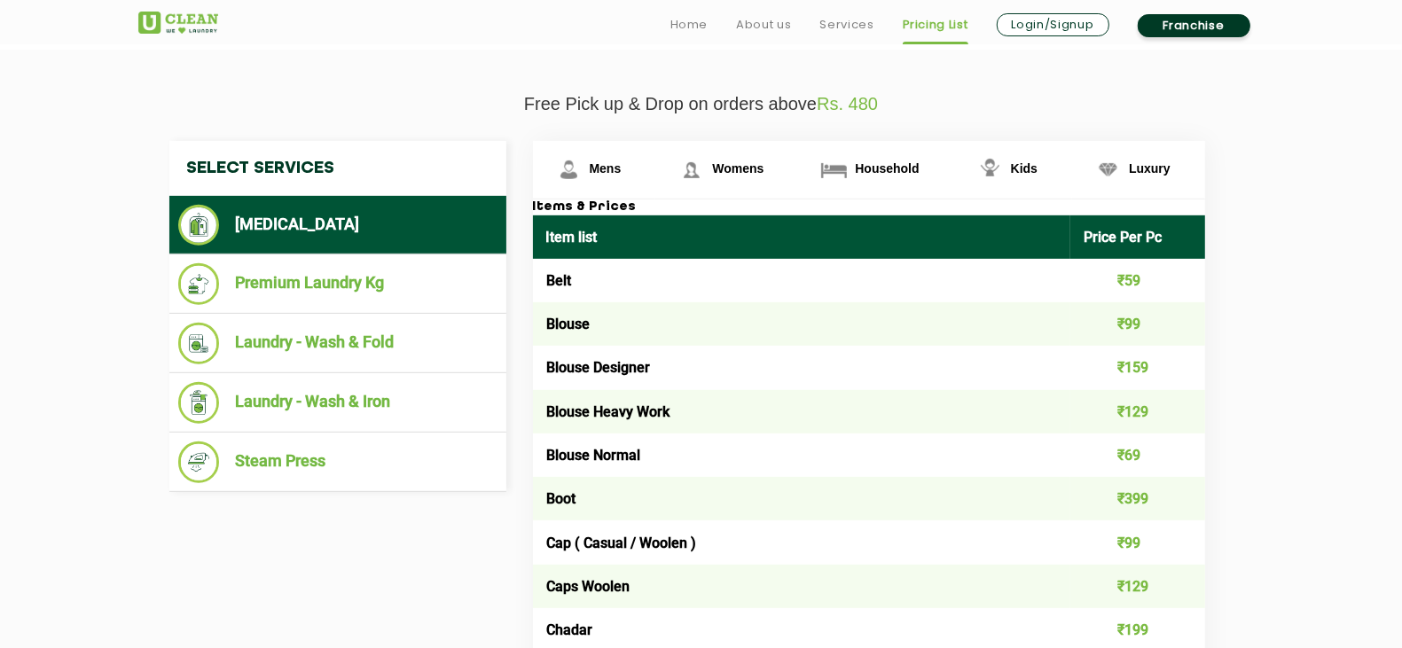
scroll to position [610, 0]
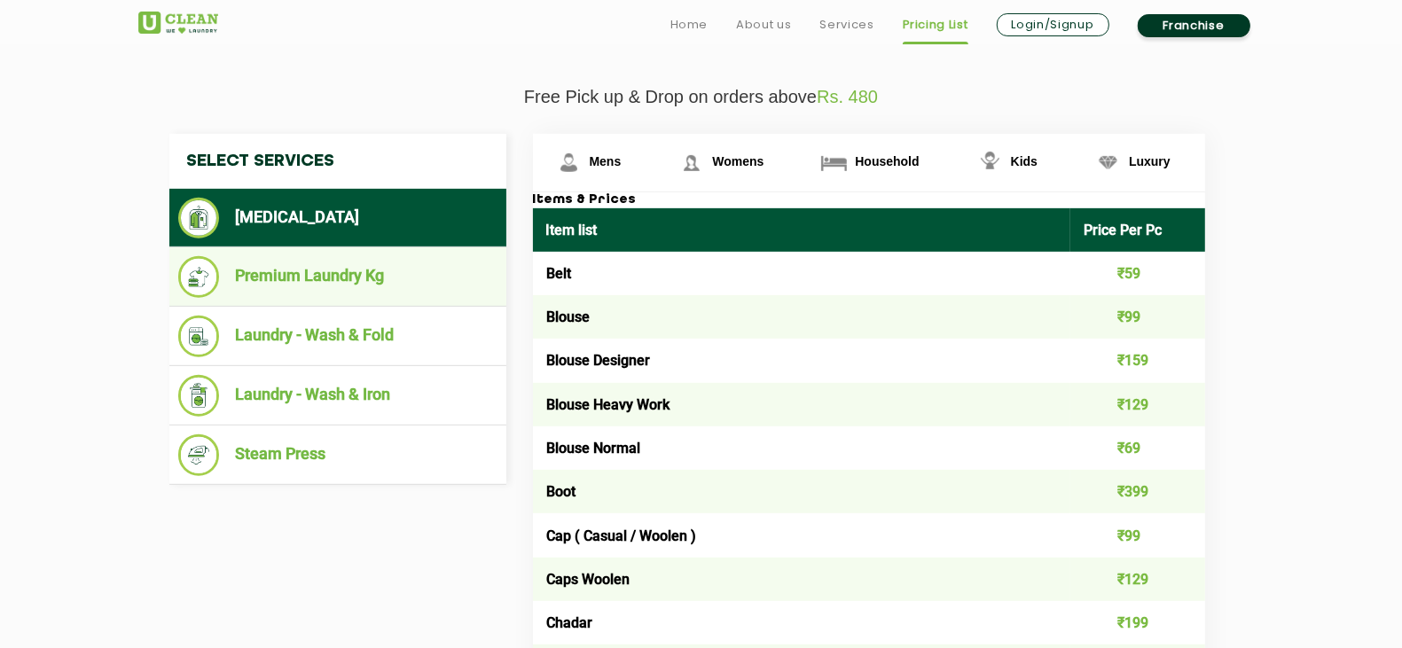
click at [359, 270] on li "Premium Laundry Kg" at bounding box center [337, 277] width 319 height 42
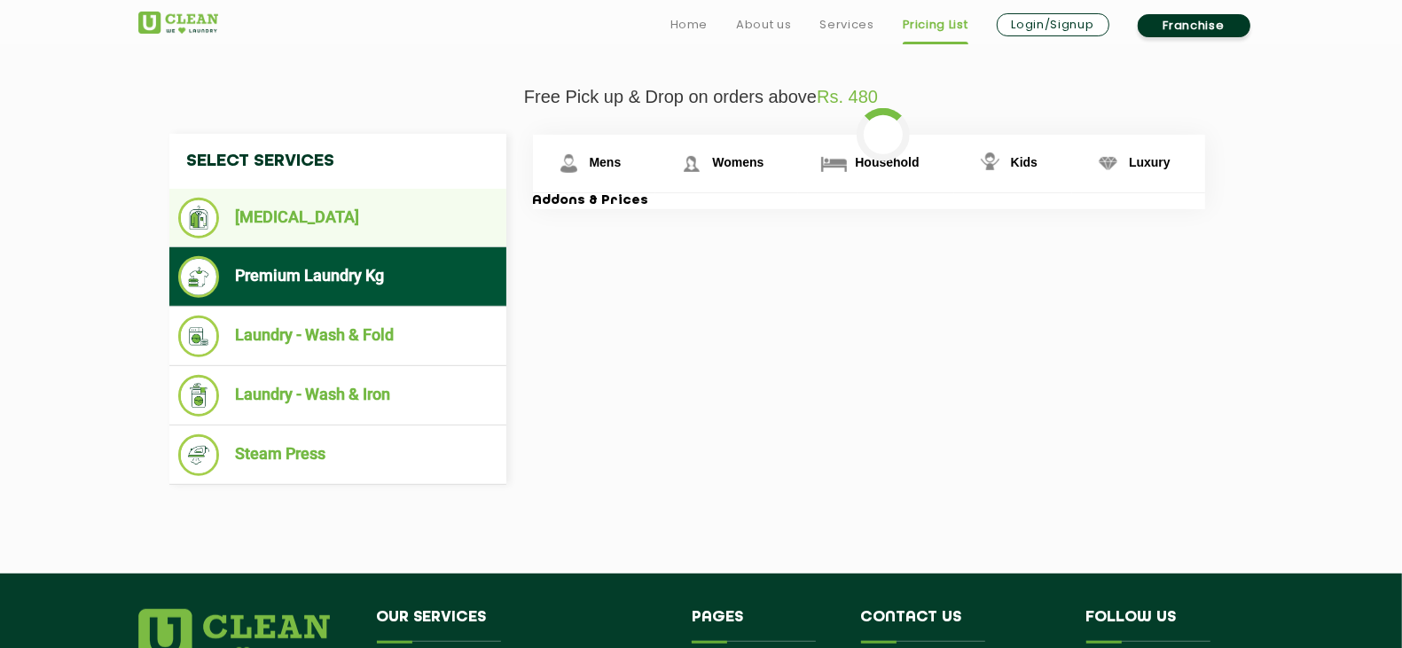
click at [308, 220] on li "[MEDICAL_DATA]" at bounding box center [337, 218] width 319 height 41
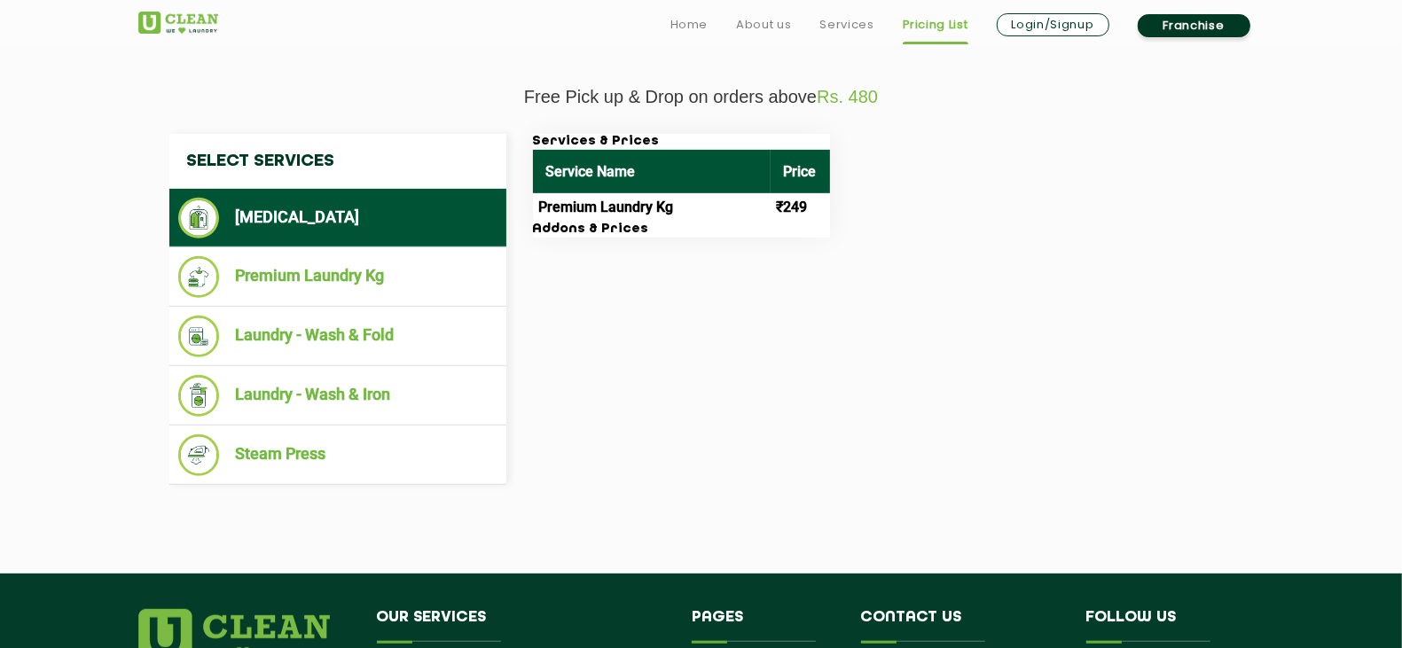
click at [329, 233] on li "[MEDICAL_DATA]" at bounding box center [337, 218] width 319 height 41
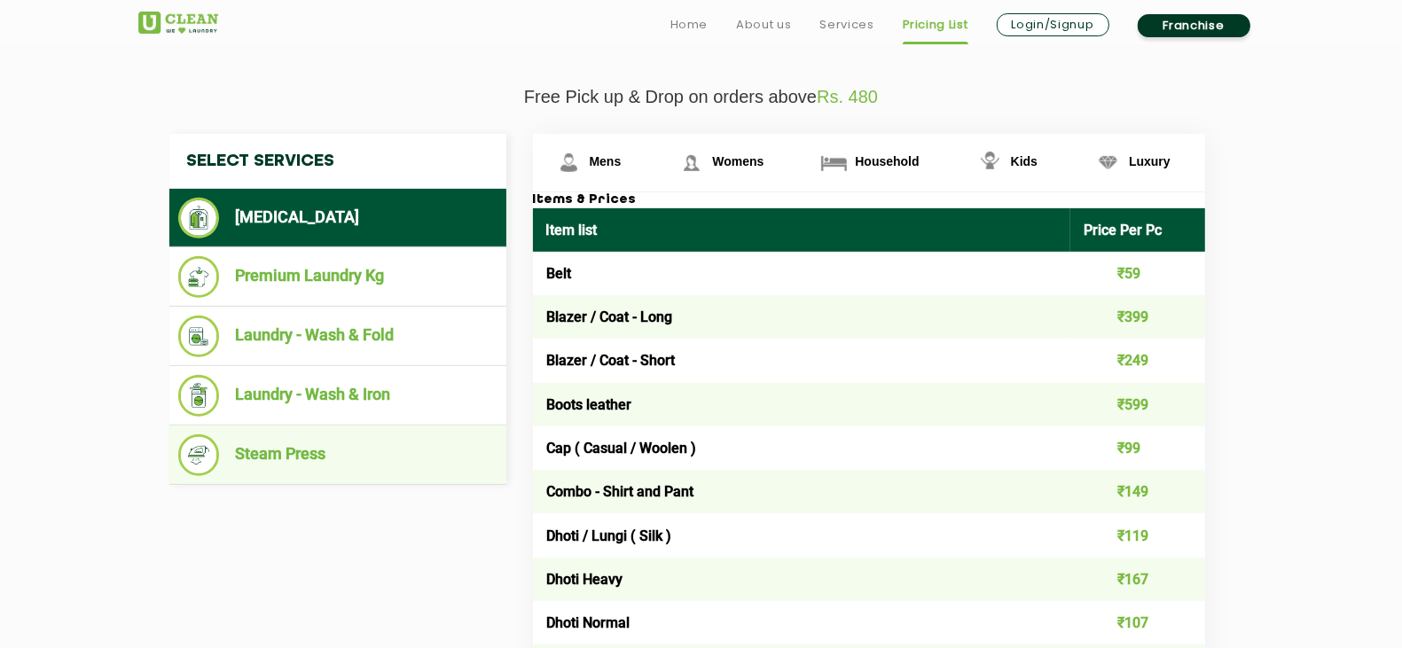
click at [303, 450] on li "Steam Press" at bounding box center [337, 455] width 319 height 42
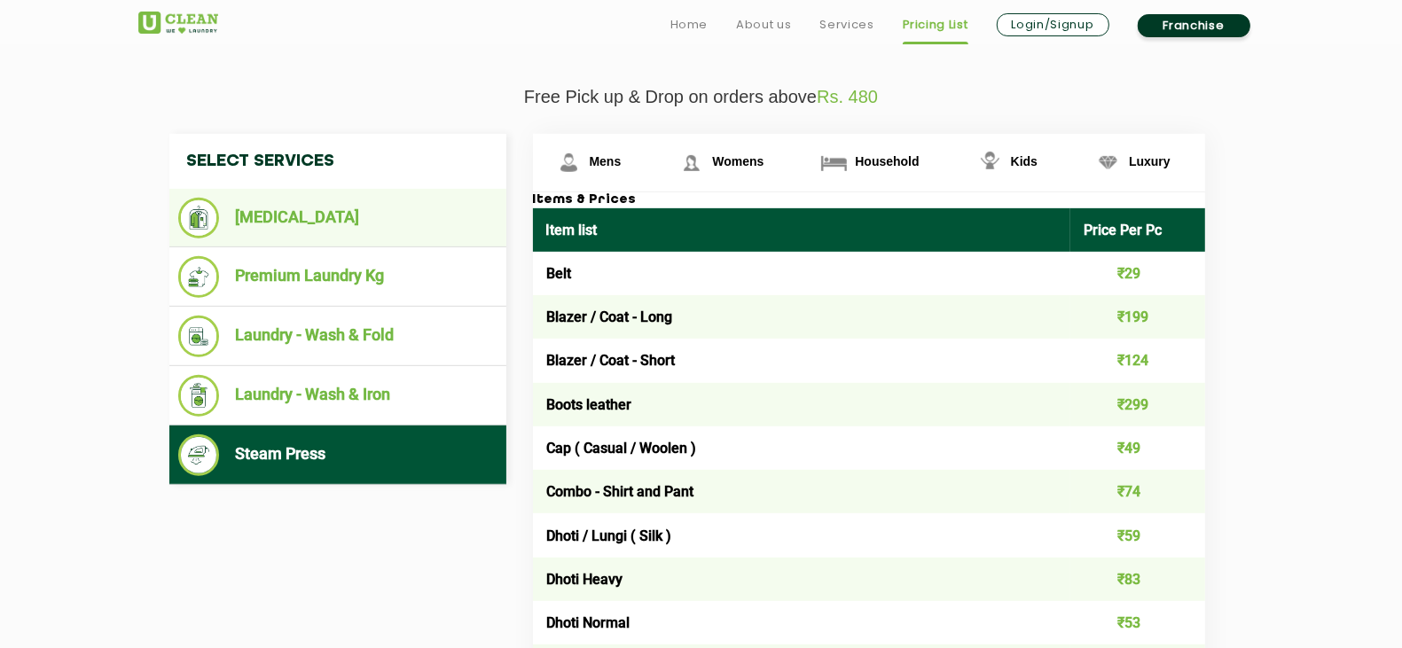
click at [312, 213] on li "[MEDICAL_DATA]" at bounding box center [337, 218] width 319 height 41
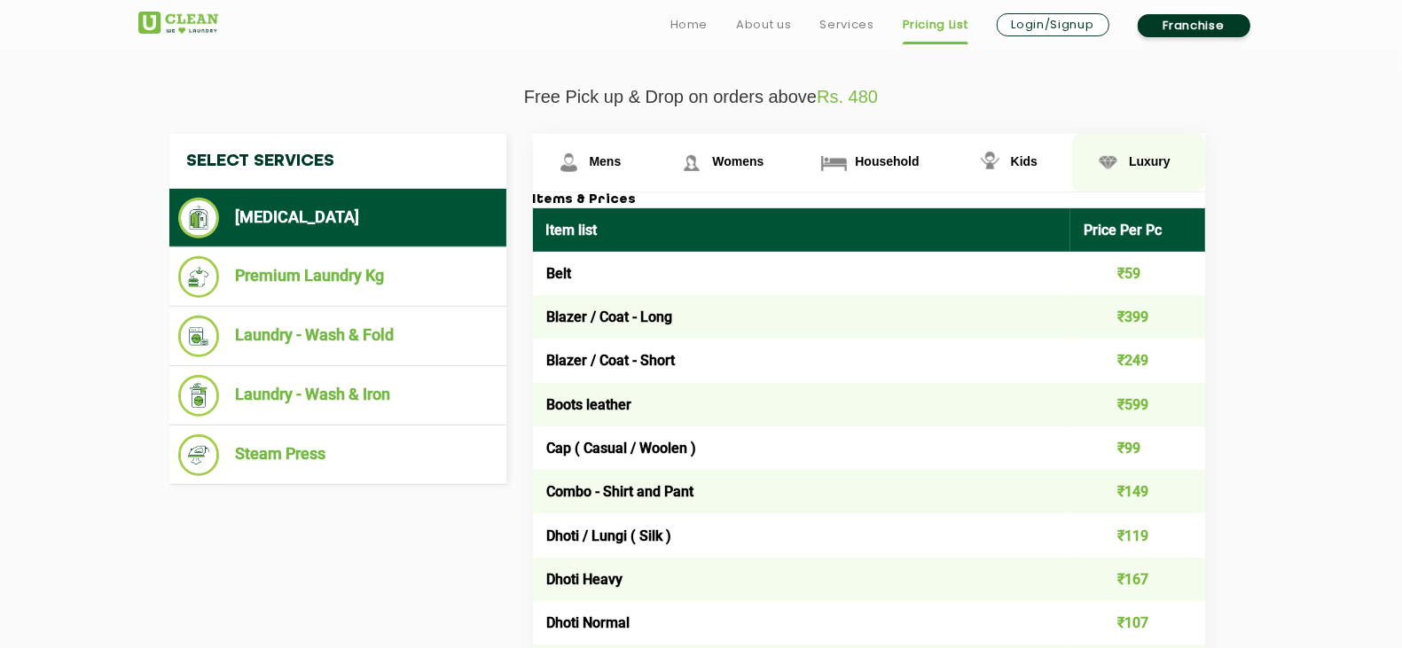
click at [584, 164] on img at bounding box center [568, 162] width 31 height 31
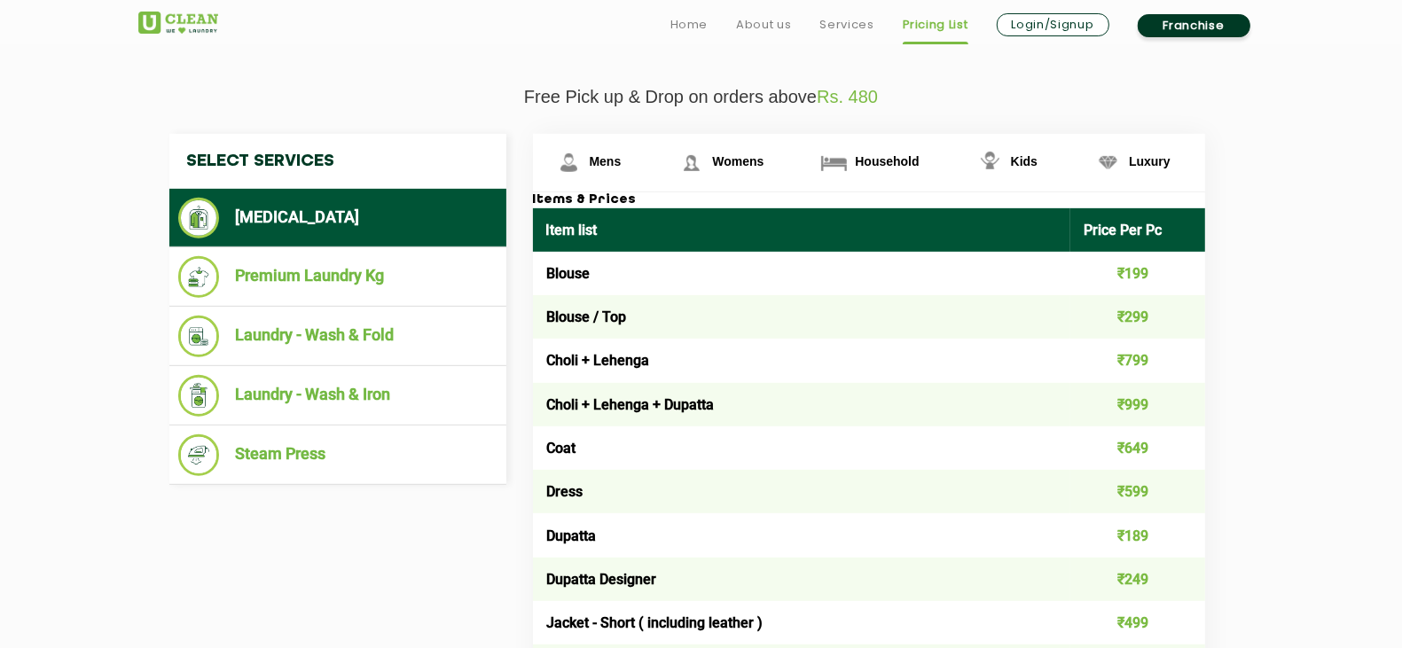
click at [608, 334] on td "Blouse / Top" at bounding box center [802, 316] width 538 height 43
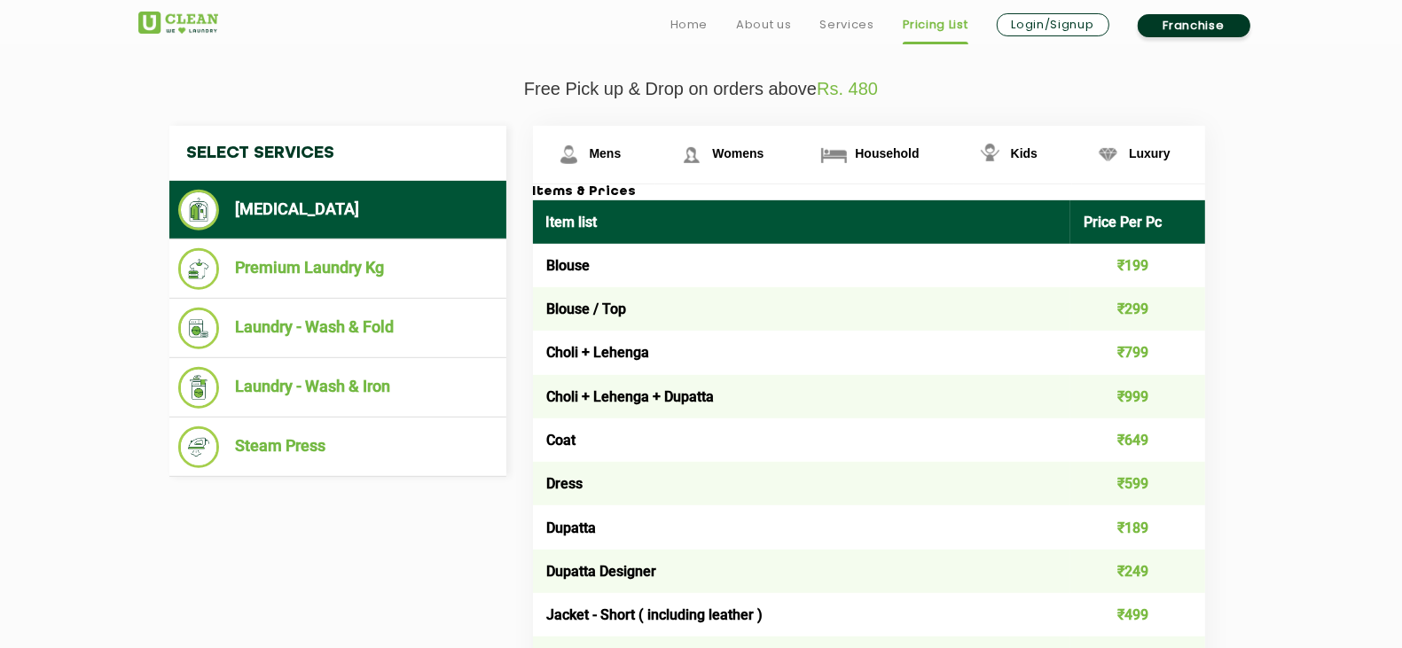
scroll to position [630, 0]
